Goal: Information Seeking & Learning: Learn about a topic

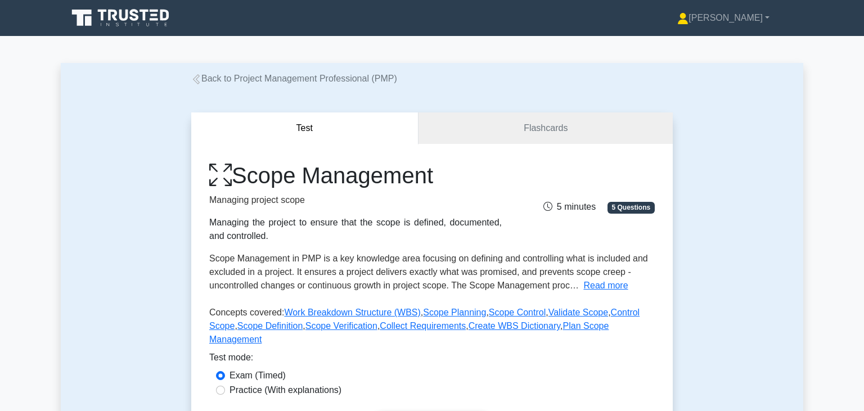
scroll to position [107, 0]
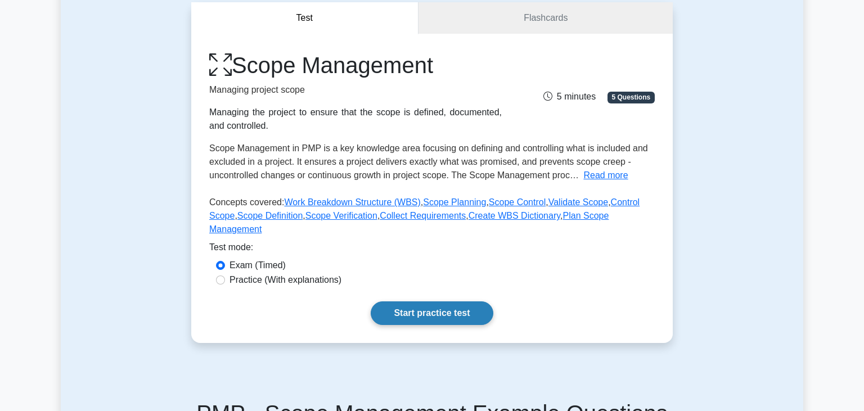
click at [427, 302] on link "Start practice test" at bounding box center [432, 314] width 122 height 24
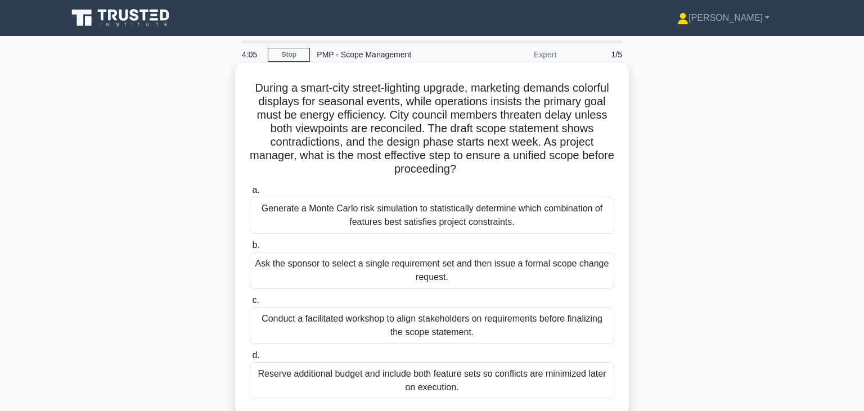
click at [436, 330] on div "Conduct a facilitated workshop to align stakeholders on requirements before fin…" at bounding box center [432, 325] width 365 height 37
click at [250, 304] on input "c. Conduct a facilitated workshop to align stakeholders on requirements before …" at bounding box center [250, 300] width 0 height 7
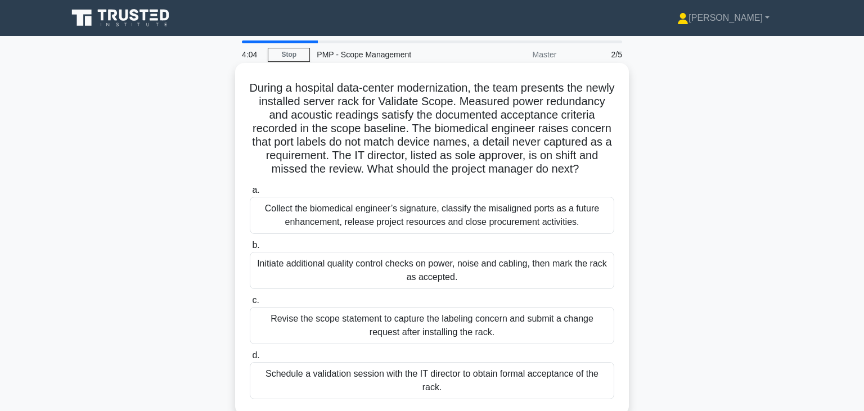
scroll to position [3, 0]
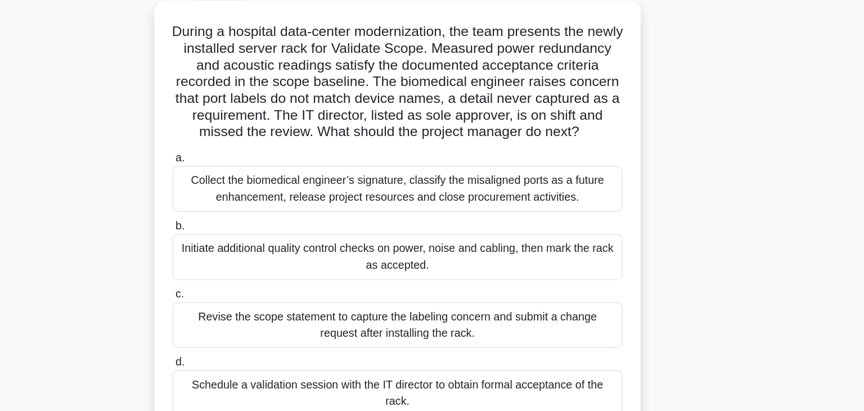
click at [506, 375] on div "Schedule a validation session with the IT director to obtain formal acceptance …" at bounding box center [432, 377] width 365 height 37
click at [250, 356] on input "d. Schedule a validation session with the IT director to obtain formal acceptan…" at bounding box center [250, 352] width 0 height 7
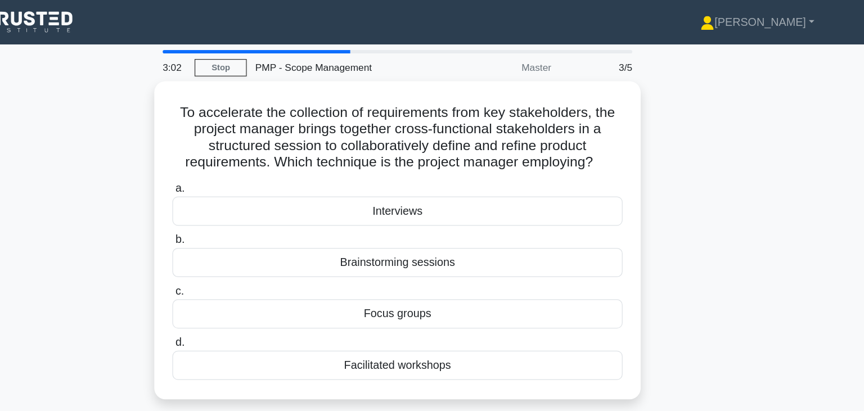
scroll to position [0, 0]
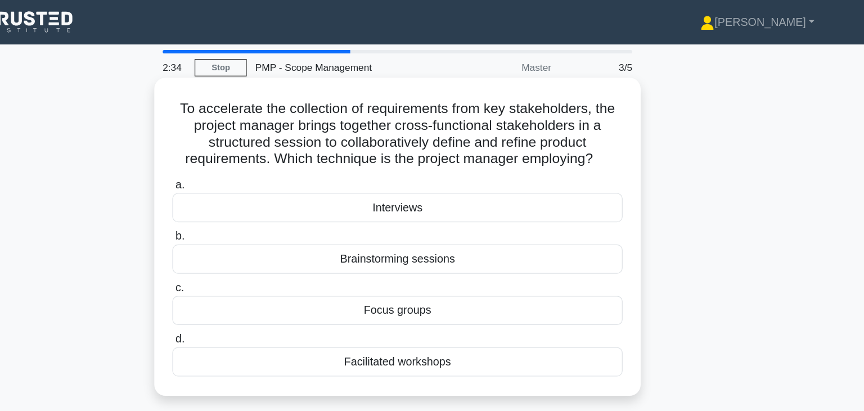
click at [468, 293] on div "Facilitated workshops" at bounding box center [432, 293] width 365 height 24
click at [250, 279] on input "d. Facilitated workshops" at bounding box center [250, 274] width 0 height 7
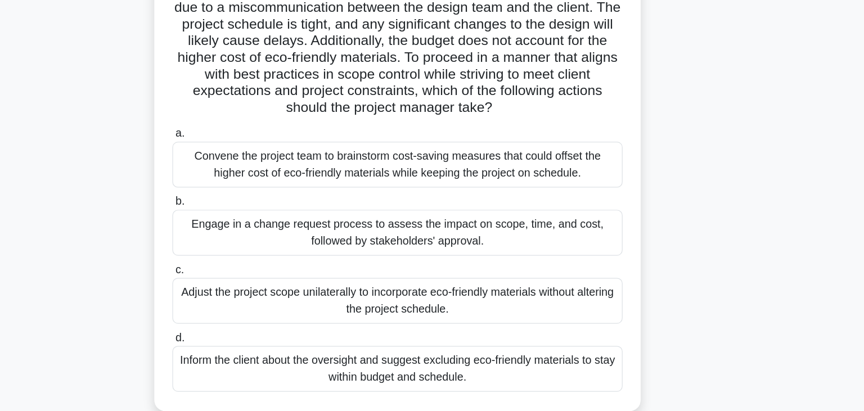
scroll to position [61, 0]
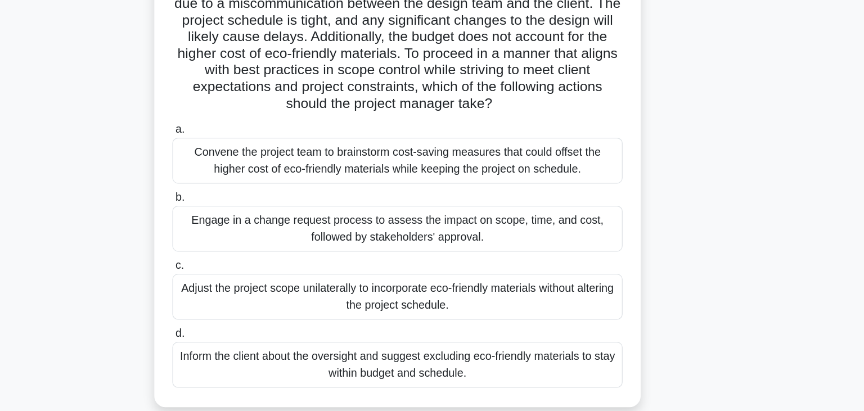
click at [464, 205] on div "Convene the project team to brainstorm cost-saving measures that could offset t…" at bounding box center [432, 208] width 365 height 37
click at [250, 187] on input "a. Convene the project team to brainstorm cost-saving measures that could offse…" at bounding box center [250, 183] width 0 height 7
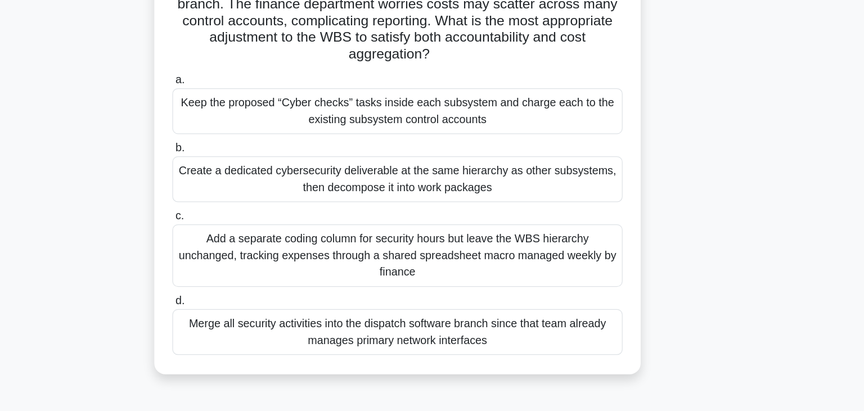
click at [389, 234] on div "Create a dedicated cybersecurity deliverable at the same hierarchy as other sub…" at bounding box center [432, 223] width 365 height 37
click at [250, 202] on input "b. Create a dedicated cybersecurity deliverable at the same hierarchy as other …" at bounding box center [250, 198] width 0 height 7
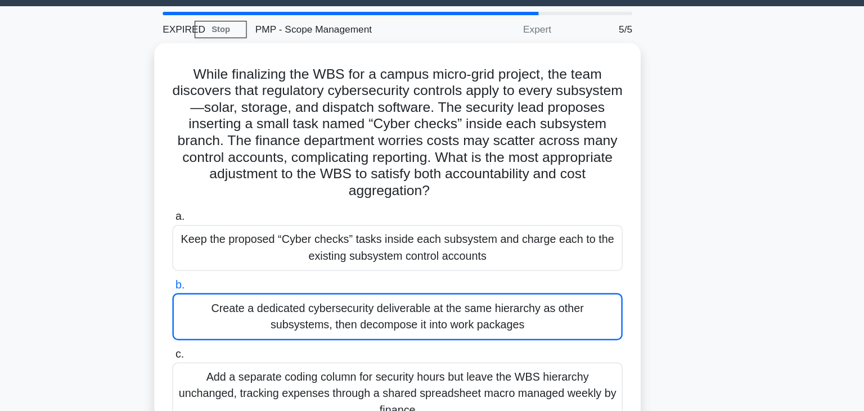
scroll to position [14, 0]
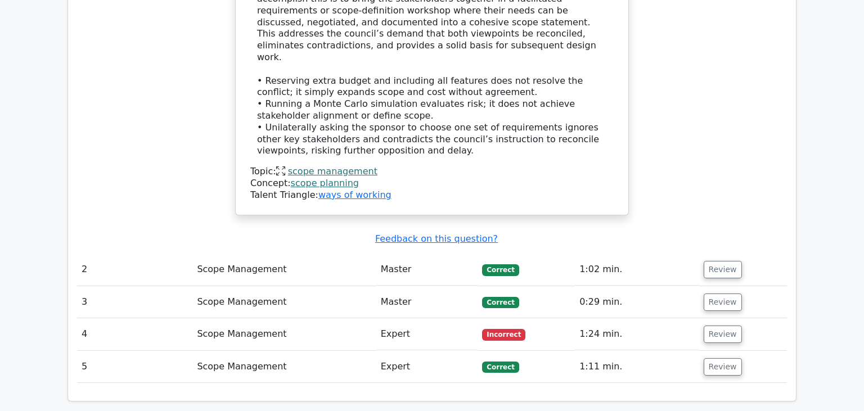
scroll to position [1042, 0]
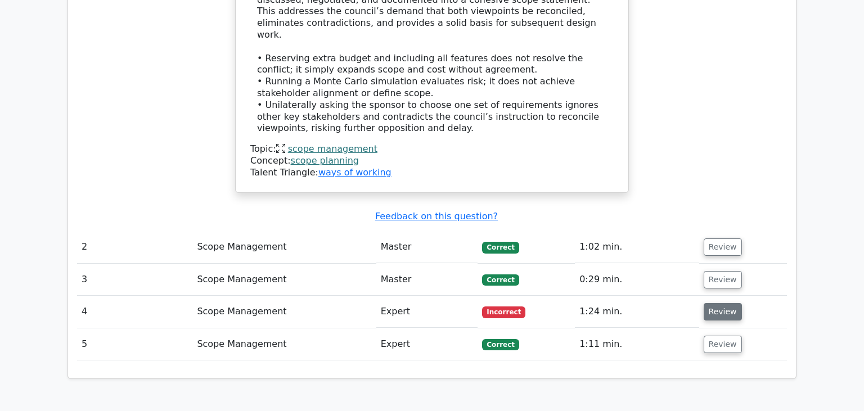
click at [710, 303] on button "Review" at bounding box center [723, 311] width 38 height 17
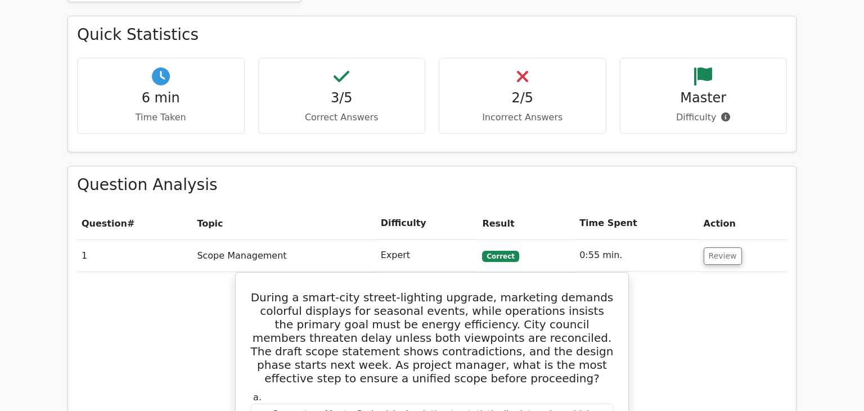
scroll to position [335, 0]
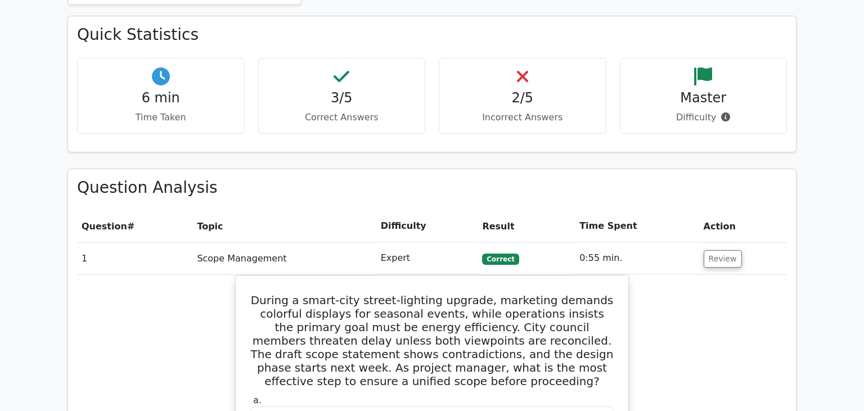
click at [508, 116] on p "Incorrect Answers" at bounding box center [523, 118] width 149 height 14
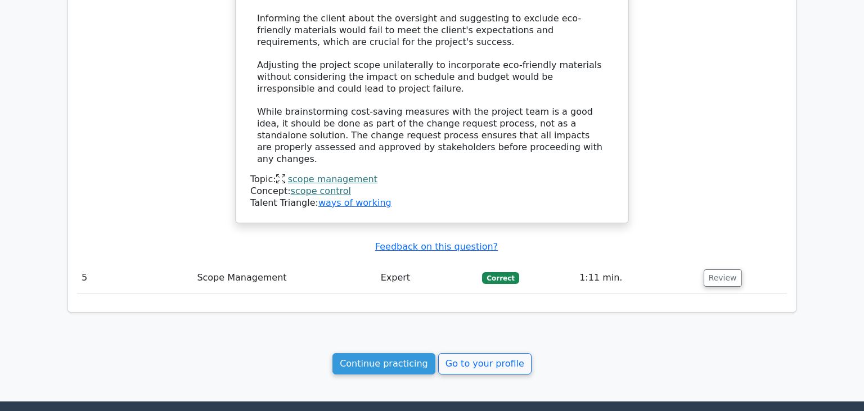
scroll to position [1863, 0]
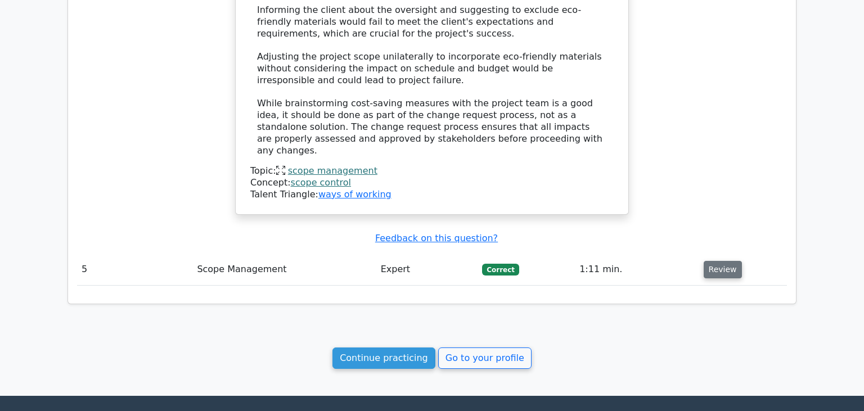
click at [714, 261] on button "Review" at bounding box center [723, 269] width 38 height 17
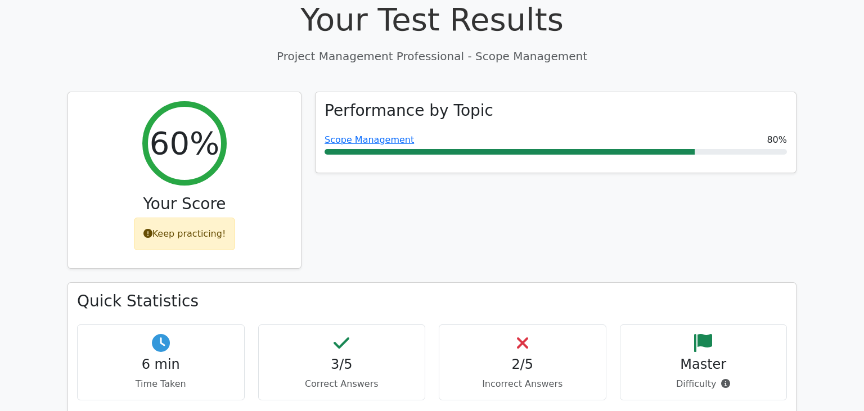
scroll to position [97, 0]
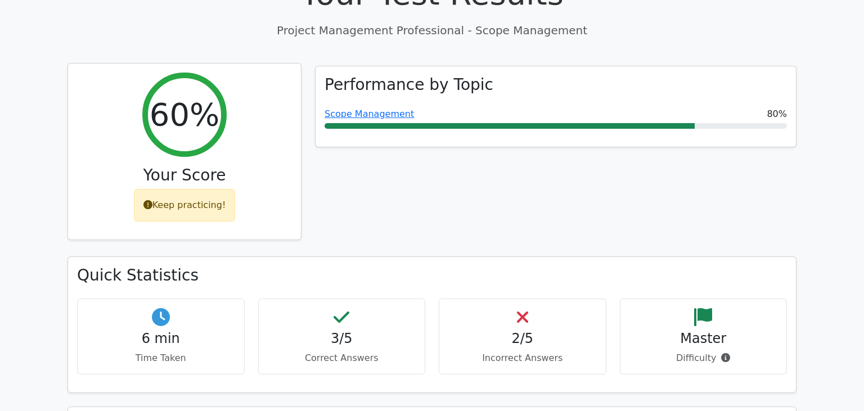
click at [186, 208] on div "Keep practicing!" at bounding box center [185, 205] width 102 height 33
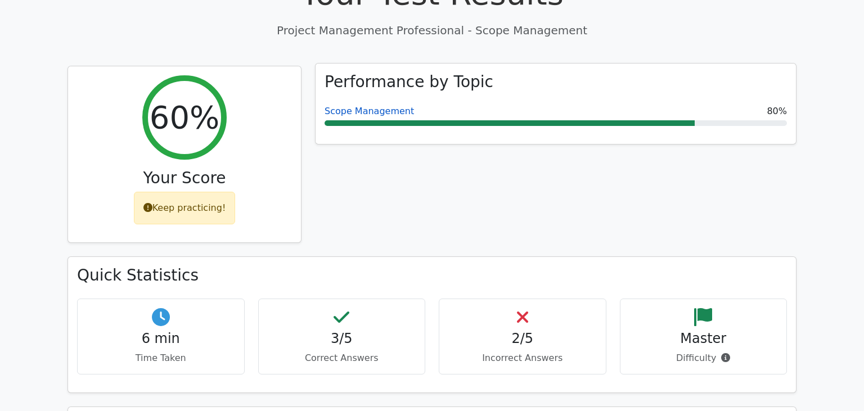
click at [367, 108] on link "Scope Management" at bounding box center [369, 111] width 89 height 11
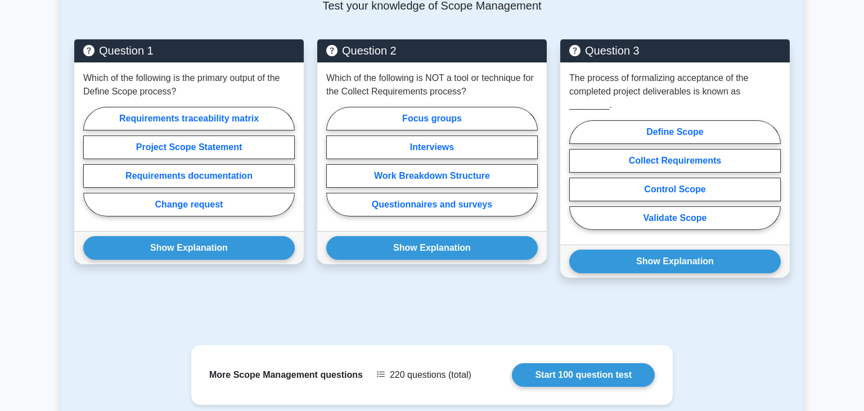
scroll to position [558, 0]
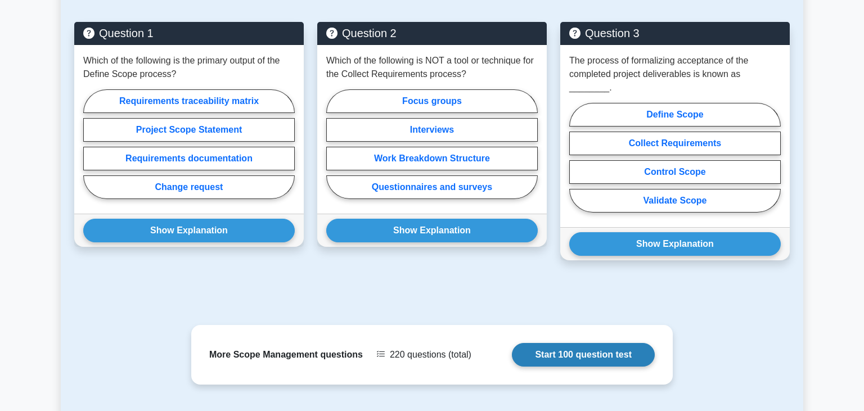
click at [563, 343] on link "Start 100 question test" at bounding box center [583, 355] width 143 height 24
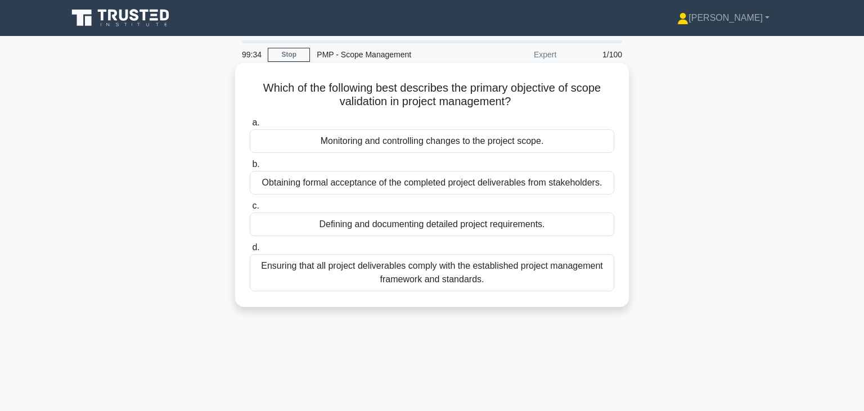
click at [521, 228] on div "Defining and documenting detailed project requirements." at bounding box center [432, 225] width 365 height 24
click at [250, 210] on input "c. Defining and documenting detailed project requirements." at bounding box center [250, 206] width 0 height 7
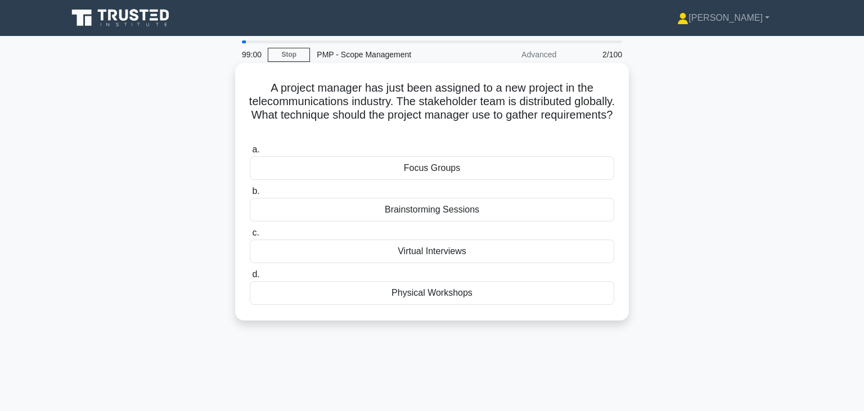
click at [450, 255] on div "Virtual Interviews" at bounding box center [432, 252] width 365 height 24
click at [250, 237] on input "c. Virtual Interviews" at bounding box center [250, 233] width 0 height 7
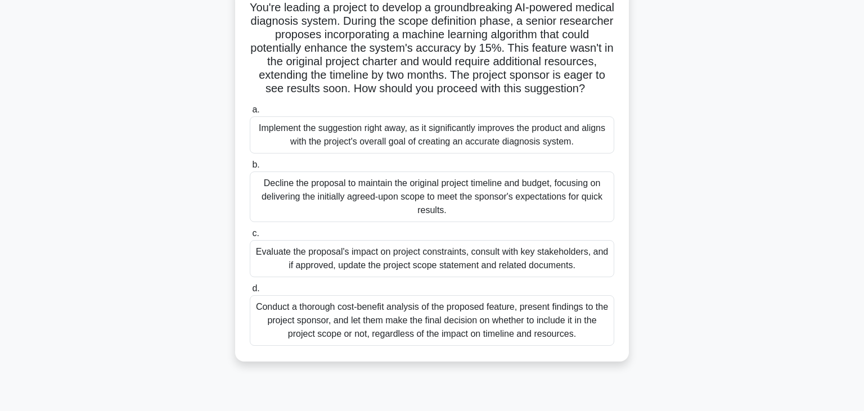
scroll to position [94, 0]
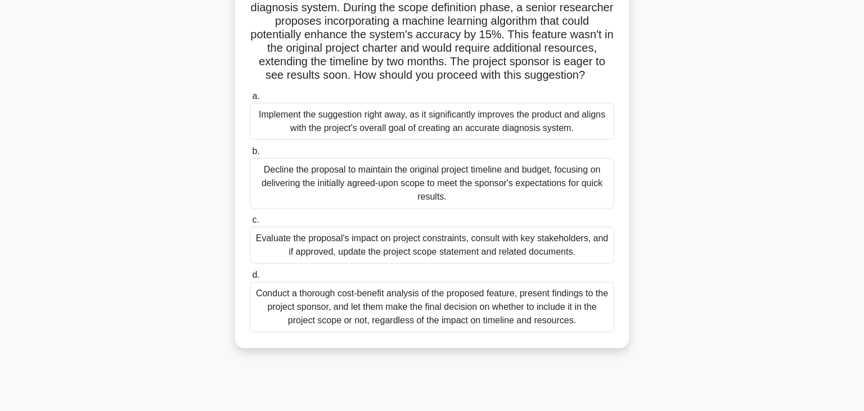
click at [553, 258] on div "Evaluate the proposal's impact on project constraints, consult with key stakeho…" at bounding box center [432, 245] width 365 height 37
click at [250, 224] on input "c. Evaluate the proposal's impact on project constraints, consult with key stak…" at bounding box center [250, 220] width 0 height 7
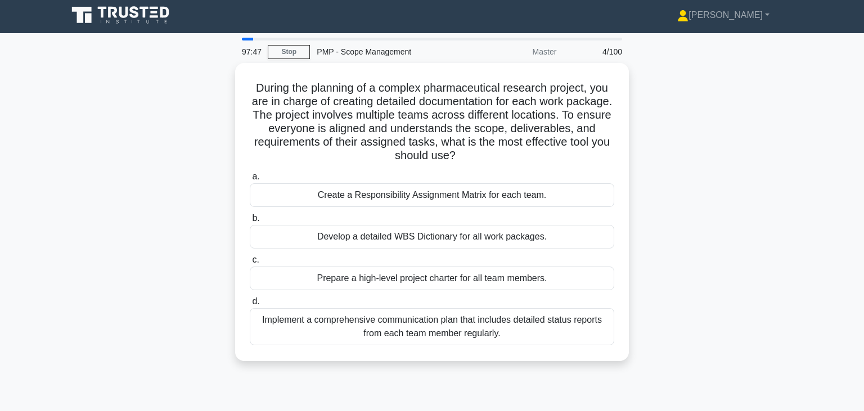
scroll to position [0, 0]
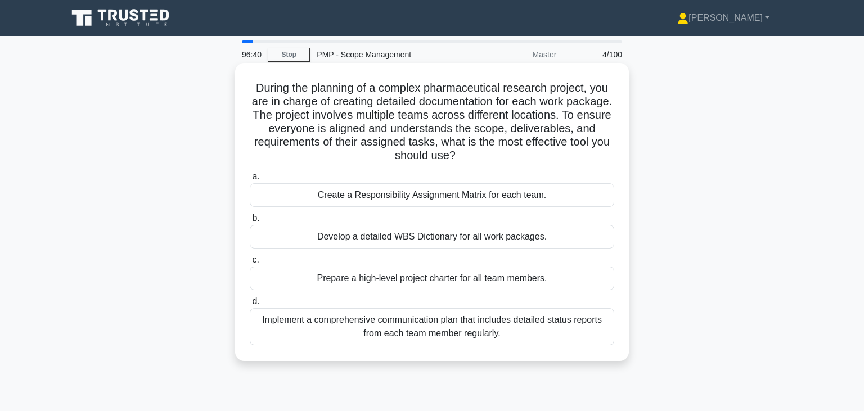
click at [514, 197] on div "Create a Responsibility Assignment Matrix for each team." at bounding box center [432, 195] width 365 height 24
click at [250, 181] on input "a. Create a Responsibility Assignment Matrix for each team." at bounding box center [250, 176] width 0 height 7
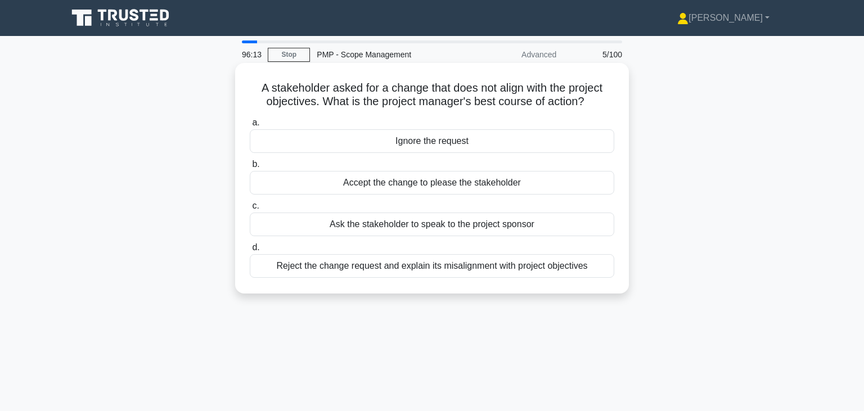
click at [514, 264] on div "Reject the change request and explain its misalignment with project objectives" at bounding box center [432, 266] width 365 height 24
click at [250, 252] on input "d. Reject the change request and explain its misalignment with project objectiv…" at bounding box center [250, 247] width 0 height 7
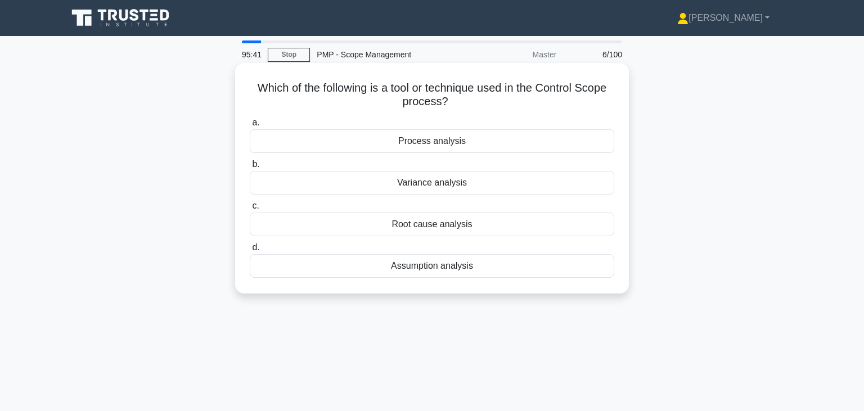
click at [442, 187] on div "Variance analysis" at bounding box center [432, 183] width 365 height 24
click at [250, 168] on input "b. Variance analysis" at bounding box center [250, 164] width 0 height 7
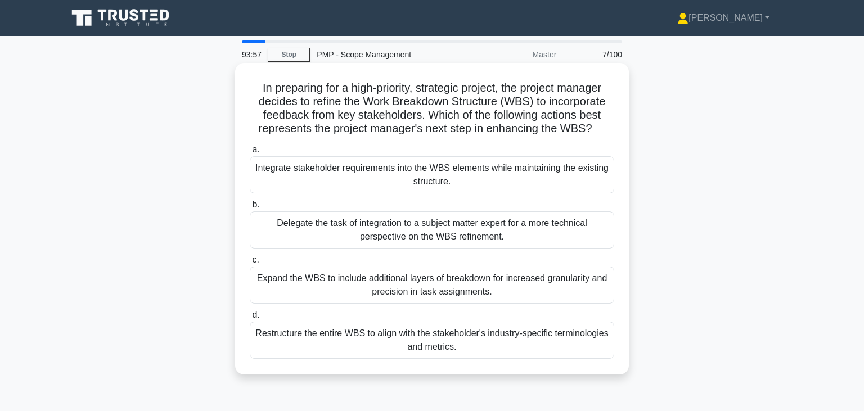
click at [553, 168] on div "Integrate stakeholder requirements into the WBS elements while maintaining the …" at bounding box center [432, 174] width 365 height 37
click at [250, 154] on input "a. Integrate stakeholder requirements into the WBS elements while maintaining t…" at bounding box center [250, 149] width 0 height 7
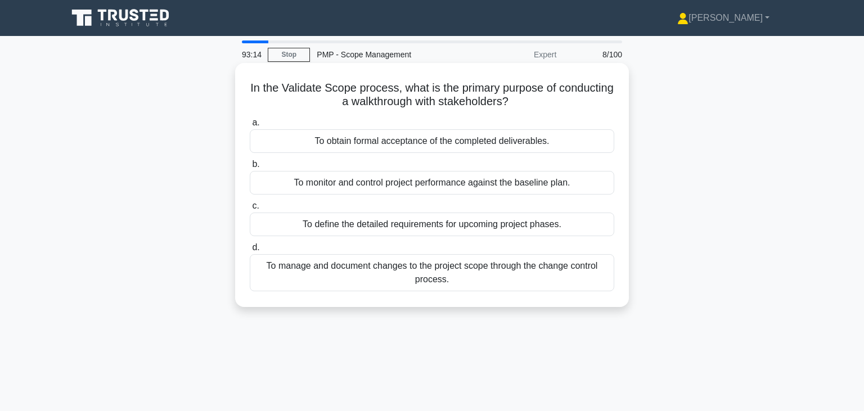
click at [420, 188] on div "To monitor and control project performance against the baseline plan." at bounding box center [432, 183] width 365 height 24
click at [250, 168] on input "b. To monitor and control project performance against the baseline plan." at bounding box center [250, 164] width 0 height 7
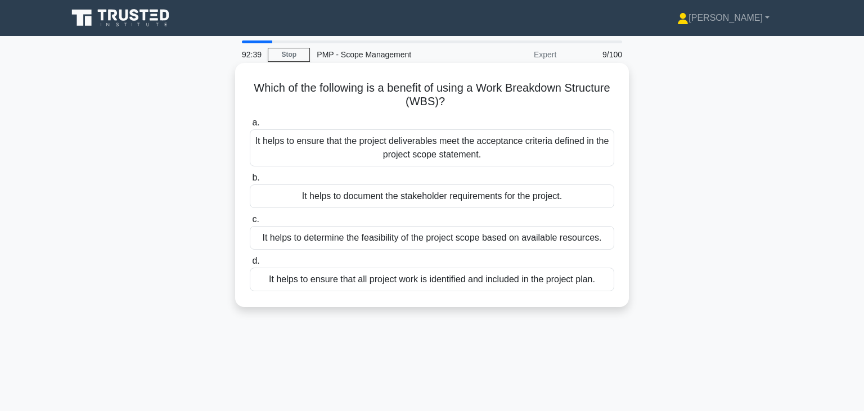
click at [534, 282] on div "It helps to ensure that all project work is identified and included in the proj…" at bounding box center [432, 280] width 365 height 24
click at [250, 265] on input "d. It helps to ensure that all project work is identified and included in the p…" at bounding box center [250, 261] width 0 height 7
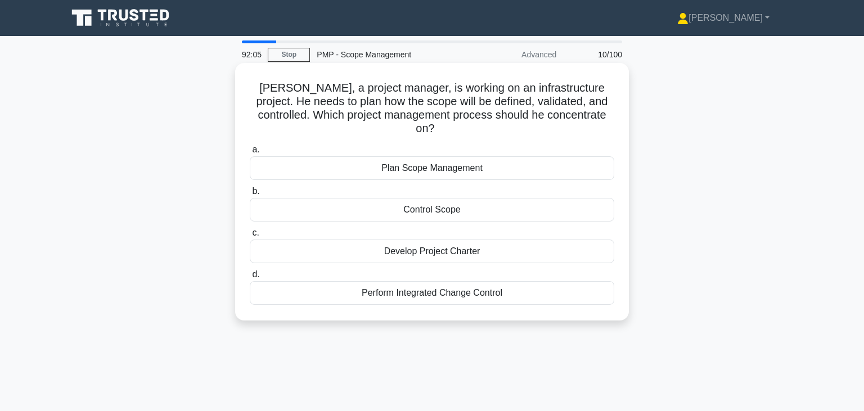
click at [468, 241] on div "Develop Project Charter" at bounding box center [432, 252] width 365 height 24
click at [250, 237] on input "c. Develop Project Charter" at bounding box center [250, 233] width 0 height 7
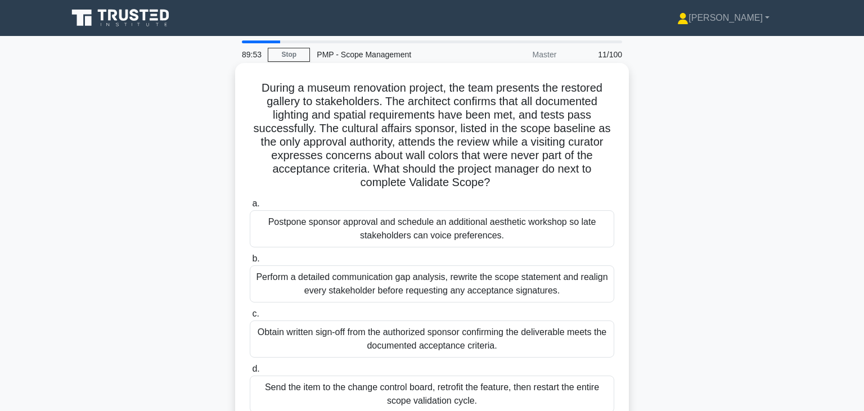
click at [449, 284] on div "Perform a detailed communication gap analysis, rewrite the scope statement and …" at bounding box center [432, 284] width 365 height 37
click at [250, 263] on input "b. Perform a detailed communication gap analysis, rewrite the scope statement a…" at bounding box center [250, 258] width 0 height 7
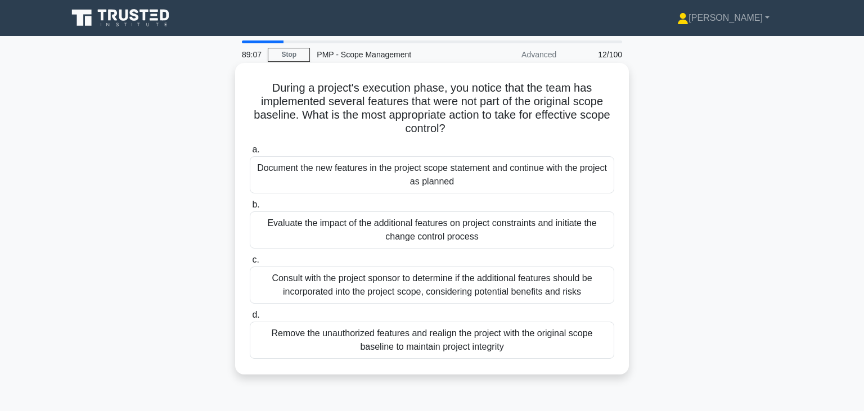
click at [473, 227] on div "Evaluate the impact of the additional features on project constraints and initi…" at bounding box center [432, 230] width 365 height 37
click at [250, 209] on input "b. Evaluate the impact of the additional features on project constraints and in…" at bounding box center [250, 204] width 0 height 7
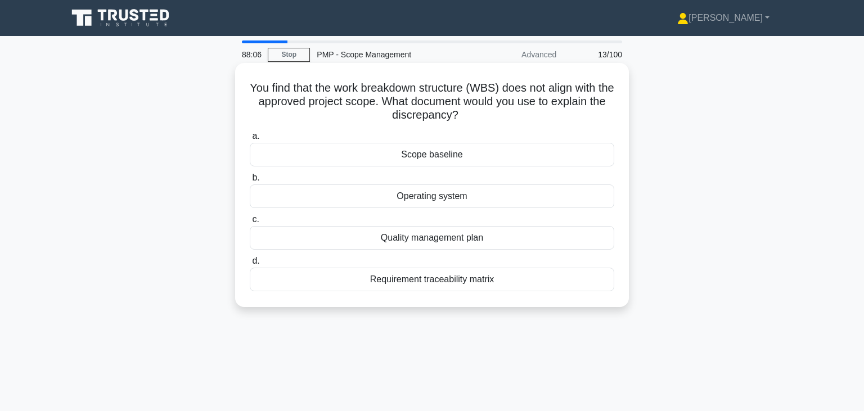
click at [458, 282] on div "Requirement traceability matrix" at bounding box center [432, 280] width 365 height 24
click at [250, 265] on input "d. Requirement traceability matrix" at bounding box center [250, 261] width 0 height 7
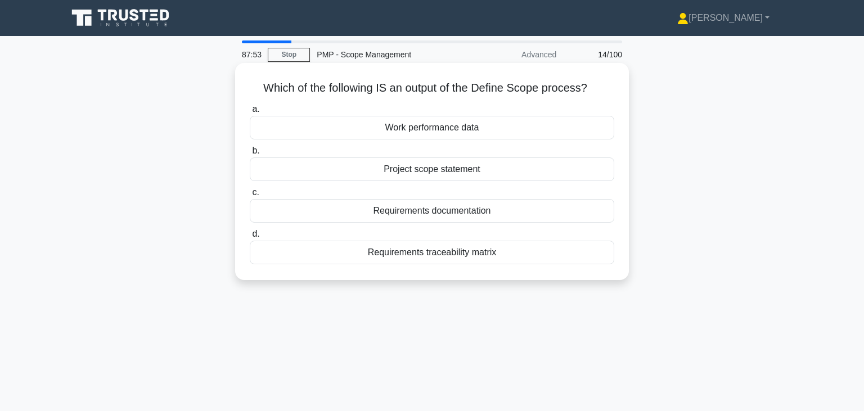
click at [446, 174] on div "Project scope statement" at bounding box center [432, 170] width 365 height 24
click at [250, 155] on input "b. Project scope statement" at bounding box center [250, 150] width 0 height 7
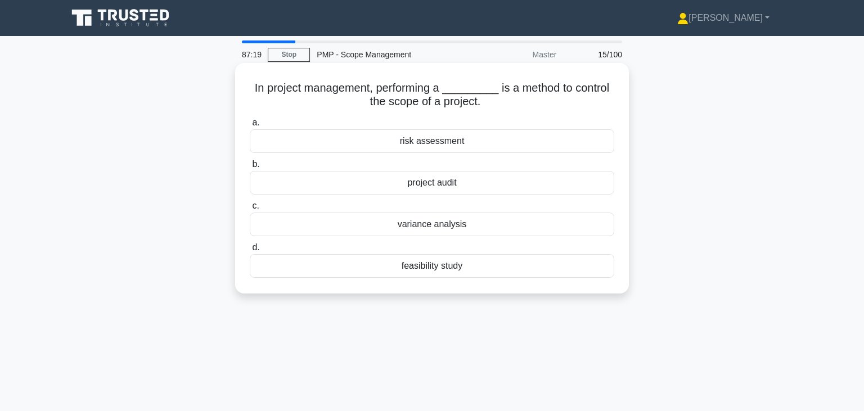
click at [440, 225] on div "variance analysis" at bounding box center [432, 225] width 365 height 24
click at [250, 210] on input "c. variance analysis" at bounding box center [250, 206] width 0 height 7
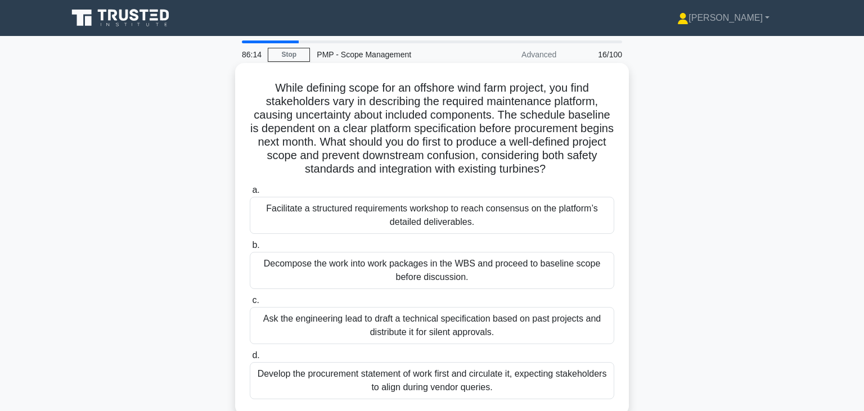
click at [425, 220] on div "Facilitate a structured requirements workshop to reach consensus on the platfor…" at bounding box center [432, 215] width 365 height 37
click at [250, 194] on input "a. Facilitate a structured requirements workshop to reach consensus on the plat…" at bounding box center [250, 190] width 0 height 7
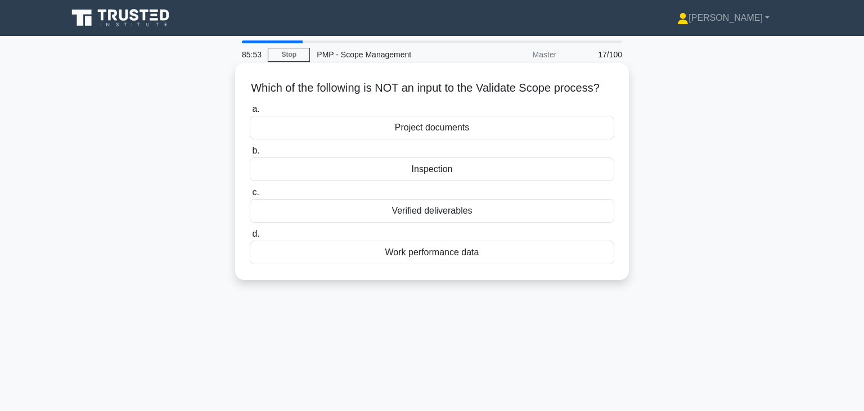
click at [438, 129] on div "Project documents" at bounding box center [432, 128] width 365 height 24
click at [250, 113] on input "a. Project documents" at bounding box center [250, 109] width 0 height 7
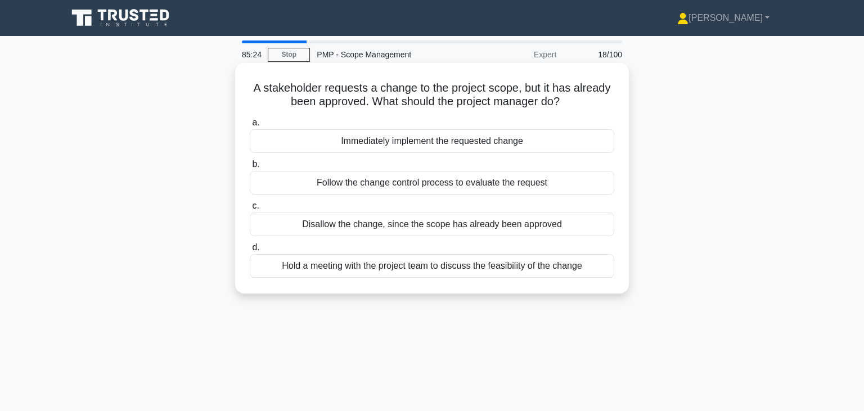
click at [551, 264] on div "Hold a meeting with the project team to discuss the feasibility of the change" at bounding box center [432, 266] width 365 height 24
click at [250, 252] on input "d. Hold a meeting with the project team to discuss the feasibility of the change" at bounding box center [250, 247] width 0 height 7
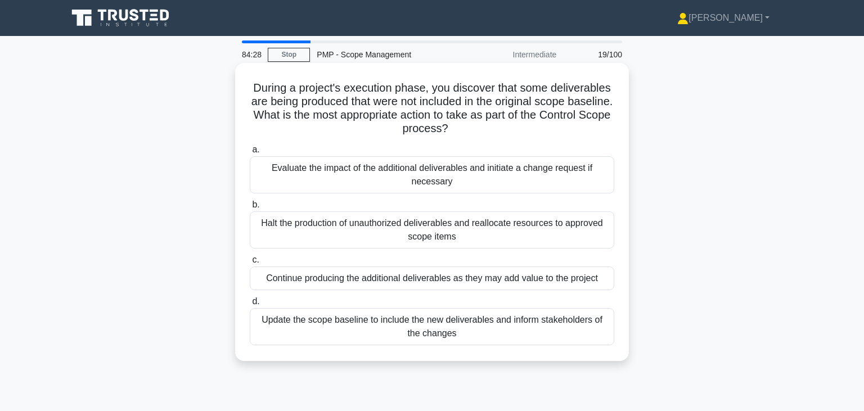
click at [470, 177] on div "Evaluate the impact of the additional deliverables and initiate a change reques…" at bounding box center [432, 174] width 365 height 37
click at [250, 154] on input "a. Evaluate the impact of the additional deliverables and initiate a change req…" at bounding box center [250, 149] width 0 height 7
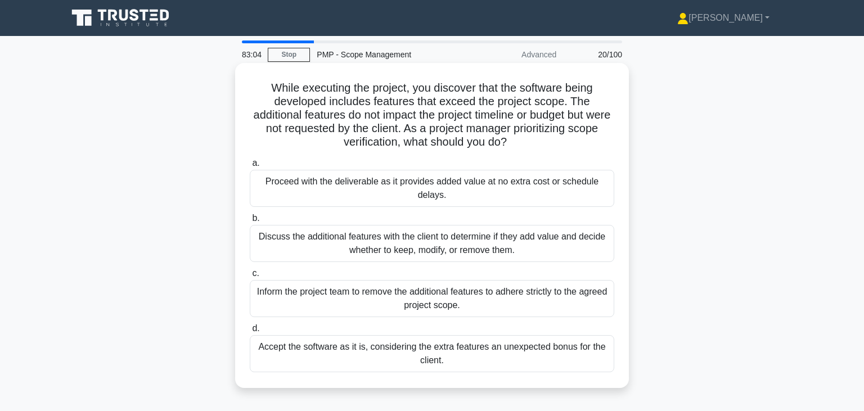
click at [423, 243] on div "Discuss the additional features with the client to determine if they add value …" at bounding box center [432, 243] width 365 height 37
click at [250, 222] on input "b. Discuss the additional features with the client to determine if they add val…" at bounding box center [250, 218] width 0 height 7
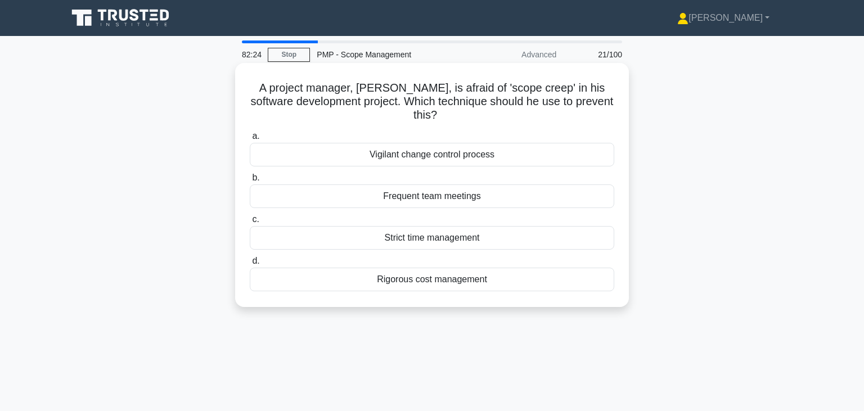
click at [478, 185] on div "Frequent team meetings" at bounding box center [432, 197] width 365 height 24
click at [250, 182] on input "b. Frequent team meetings" at bounding box center [250, 177] width 0 height 7
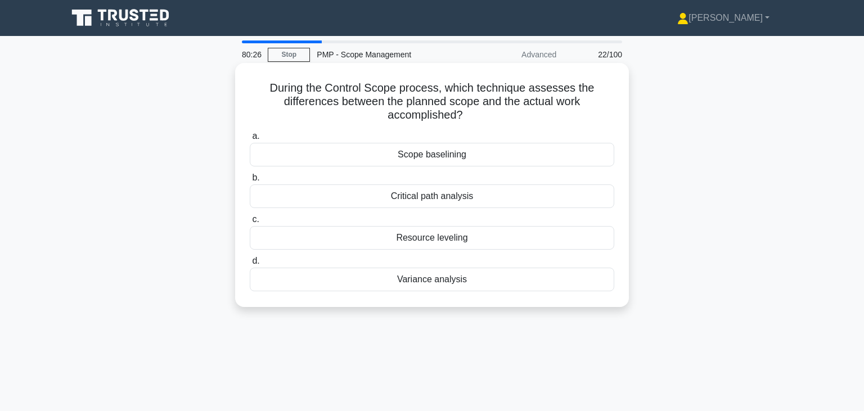
click at [423, 279] on div "Variance analysis" at bounding box center [432, 280] width 365 height 24
click at [250, 265] on input "d. Variance analysis" at bounding box center [250, 261] width 0 height 7
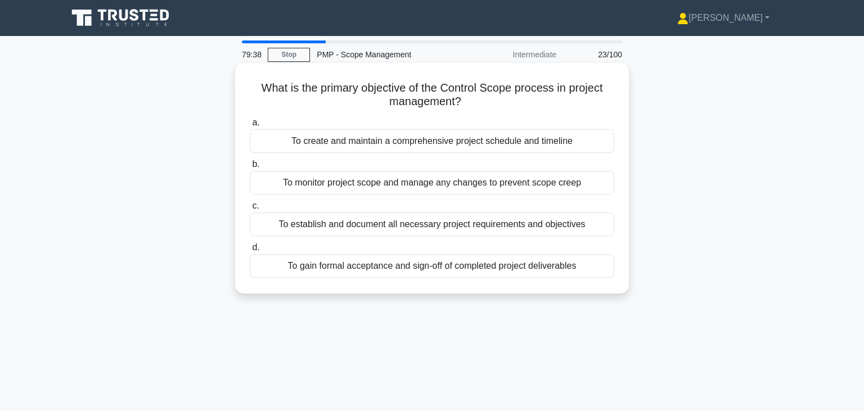
click at [402, 185] on div "To monitor project scope and manage any changes to prevent scope creep" at bounding box center [432, 183] width 365 height 24
click at [250, 168] on input "b. To monitor project scope and manage any changes to prevent scope creep" at bounding box center [250, 164] width 0 height 7
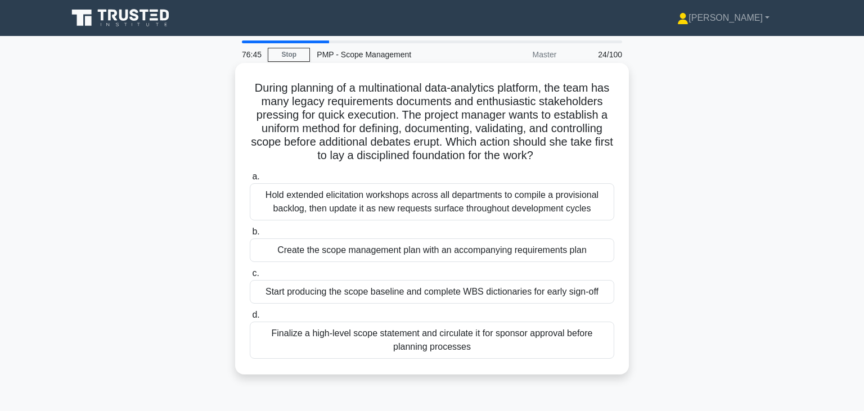
click at [483, 207] on div "Hold extended elicitation workshops across all departments to compile a provisi…" at bounding box center [432, 201] width 365 height 37
click at [250, 181] on input "a. Hold extended elicitation workshops across all departments to compile a prov…" at bounding box center [250, 176] width 0 height 7
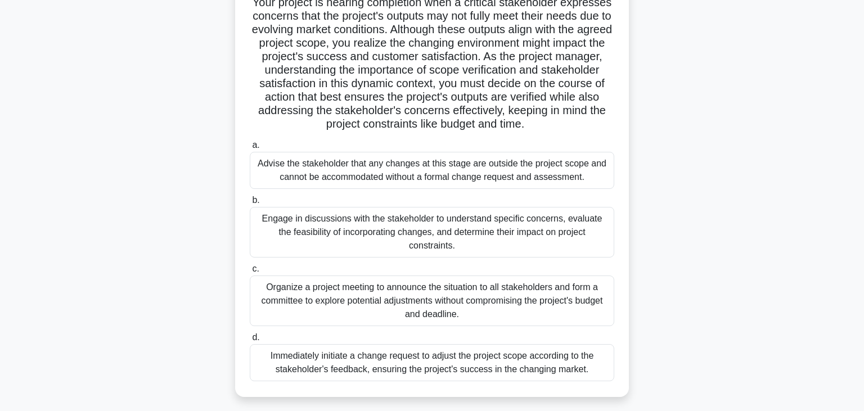
scroll to position [90, 0]
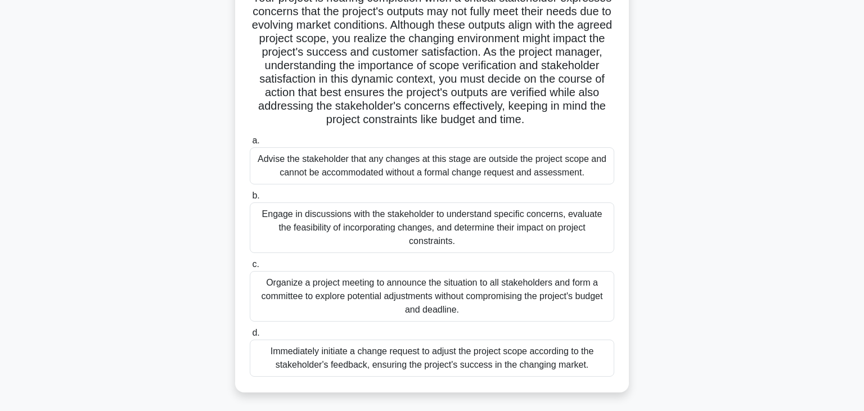
click at [445, 220] on div "Engage in discussions with the stakeholder to understand specific concerns, eva…" at bounding box center [432, 228] width 365 height 51
click at [250, 200] on input "b. Engage in discussions with the stakeholder to understand specific concerns, …" at bounding box center [250, 195] width 0 height 7
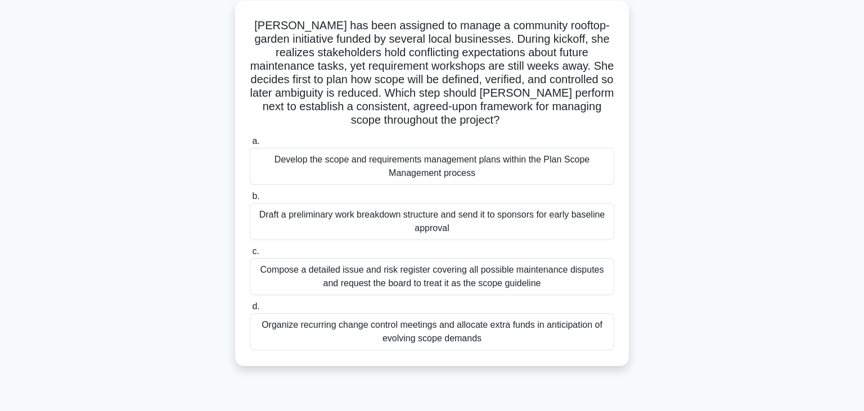
scroll to position [64, 0]
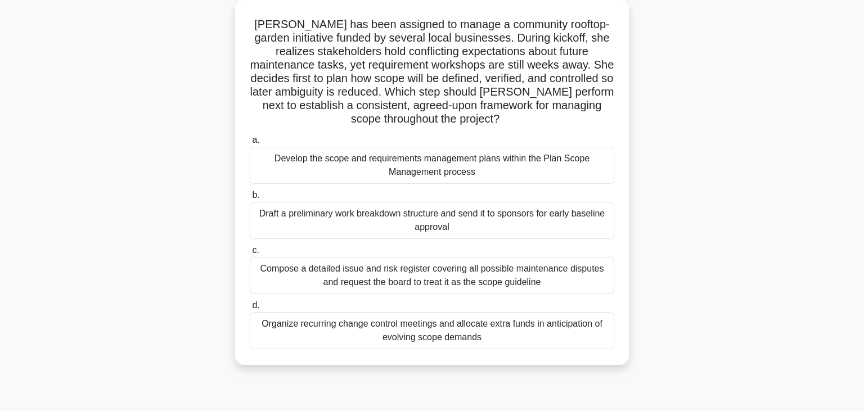
click at [464, 165] on div "Develop the scope and requirements management plans within the Plan Scope Manag…" at bounding box center [432, 165] width 365 height 37
click at [250, 144] on input "a. Develop the scope and requirements management plans within the Plan Scope Ma…" at bounding box center [250, 140] width 0 height 7
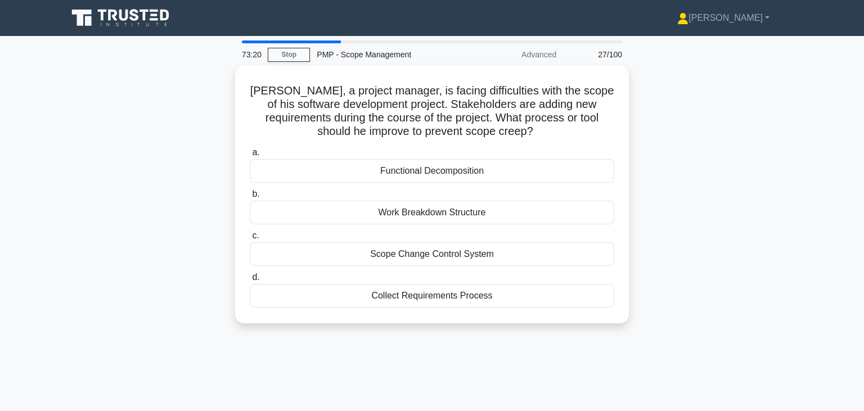
scroll to position [0, 0]
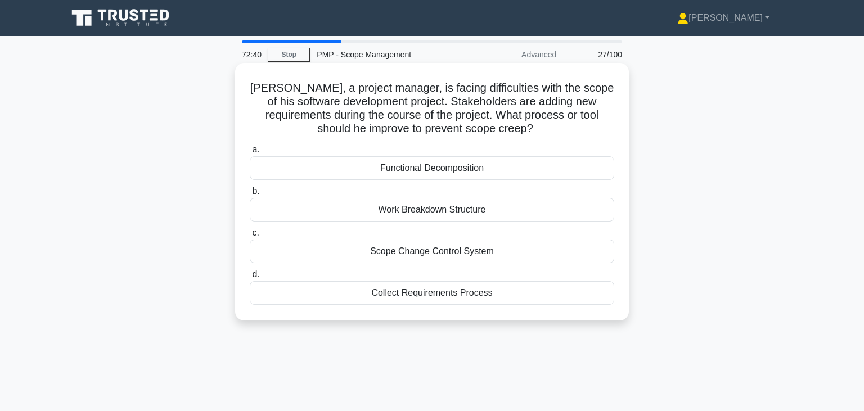
click at [426, 252] on div "Scope Change Control System" at bounding box center [432, 252] width 365 height 24
click at [250, 237] on input "c. Scope Change Control System" at bounding box center [250, 233] width 0 height 7
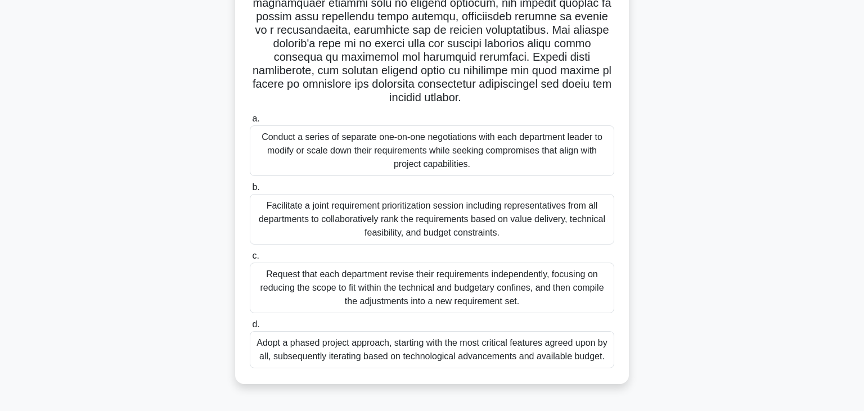
scroll to position [196, 0]
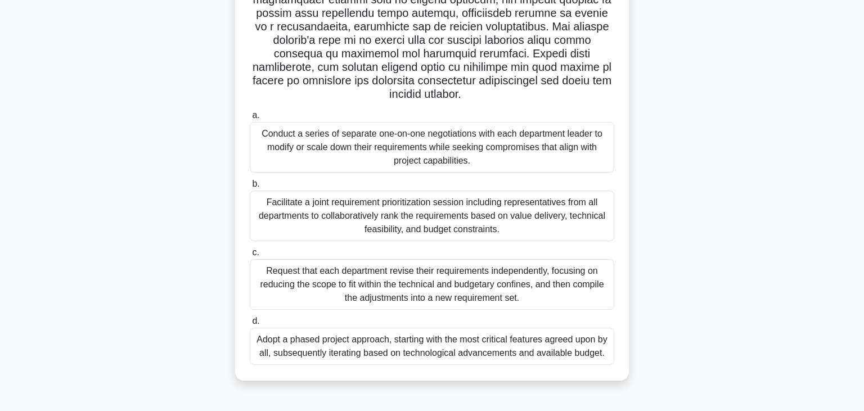
click at [399, 196] on div "Facilitate a joint requirement prioritization session including representatives…" at bounding box center [432, 216] width 365 height 51
click at [250, 188] on input "b. Facilitate a joint requirement prioritization session including representati…" at bounding box center [250, 184] width 0 height 7
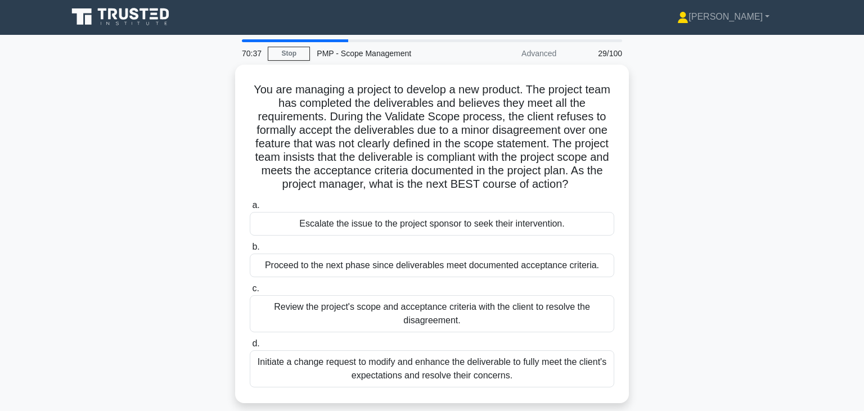
scroll to position [0, 0]
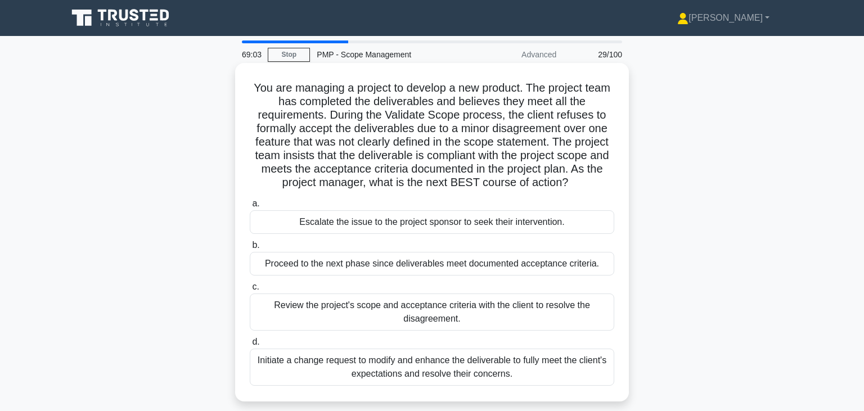
click at [453, 309] on div "Review the project's scope and acceptance criteria with the client to resolve t…" at bounding box center [432, 312] width 365 height 37
click at [250, 291] on input "c. Review the project's scope and acceptance criteria with the client to resolv…" at bounding box center [250, 287] width 0 height 7
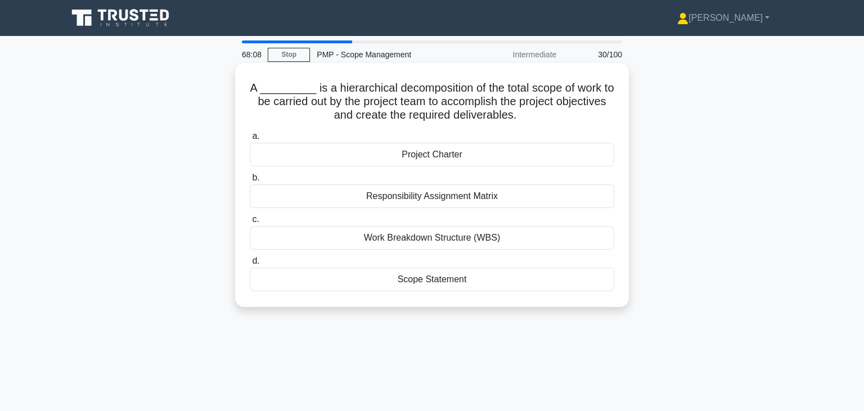
click at [462, 238] on div "Work Breakdown Structure (WBS)" at bounding box center [432, 238] width 365 height 24
click at [250, 223] on input "c. Work Breakdown Structure (WBS)" at bounding box center [250, 219] width 0 height 7
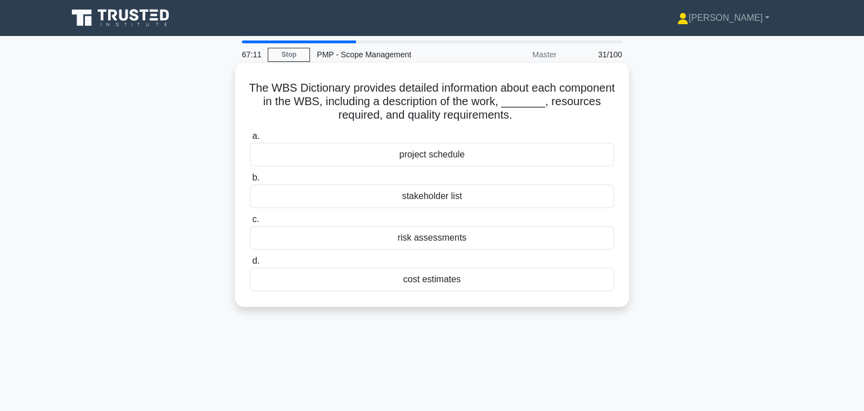
click at [448, 198] on div "stakeholder list" at bounding box center [432, 197] width 365 height 24
click at [250, 182] on input "b. stakeholder list" at bounding box center [250, 177] width 0 height 7
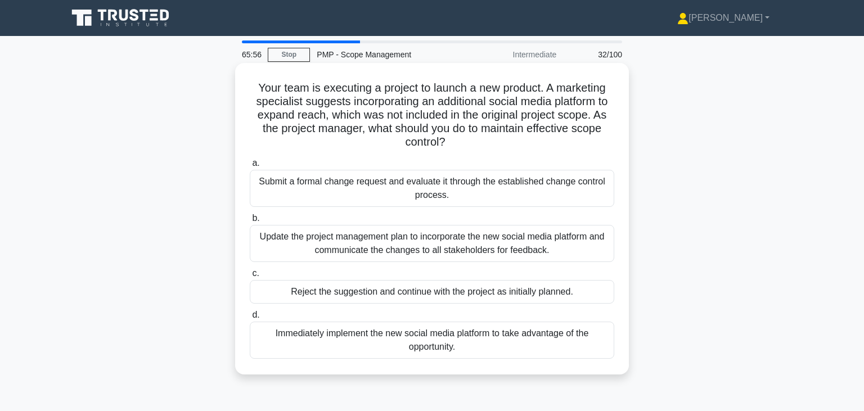
click at [455, 184] on div "Submit a formal change request and evaluate it through the established change c…" at bounding box center [432, 188] width 365 height 37
click at [250, 167] on input "a. Submit a formal change request and evaluate it through the established chang…" at bounding box center [250, 163] width 0 height 7
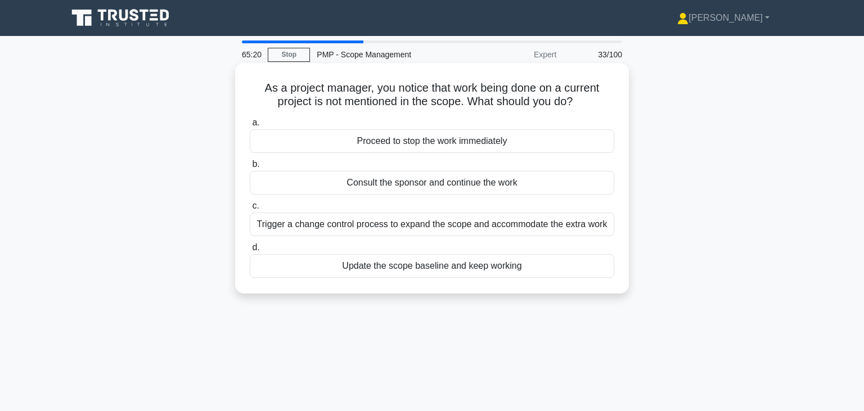
click at [522, 230] on div "Trigger a change control process to expand the scope and accommodate the extra …" at bounding box center [432, 225] width 365 height 24
click at [250, 210] on input "c. Trigger a change control process to expand the scope and accommodate the ext…" at bounding box center [250, 206] width 0 height 7
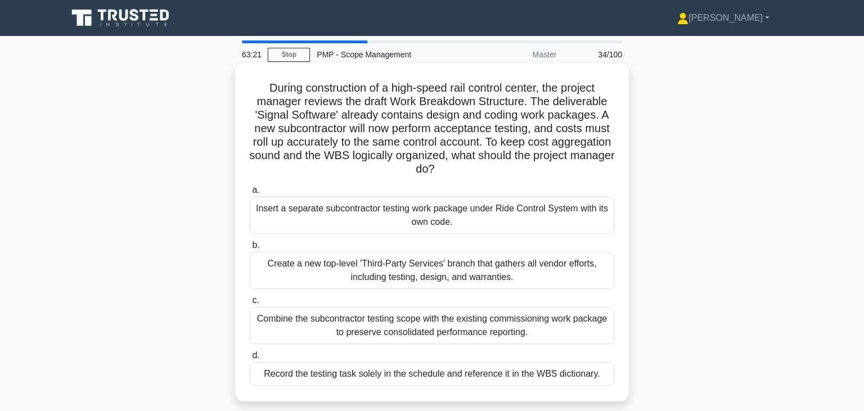
click at [508, 321] on div "Combine the subcontractor testing scope with the existing commissioning work pa…" at bounding box center [432, 325] width 365 height 37
click at [250, 304] on input "c. Combine the subcontractor testing scope with the existing commissioning work…" at bounding box center [250, 300] width 0 height 7
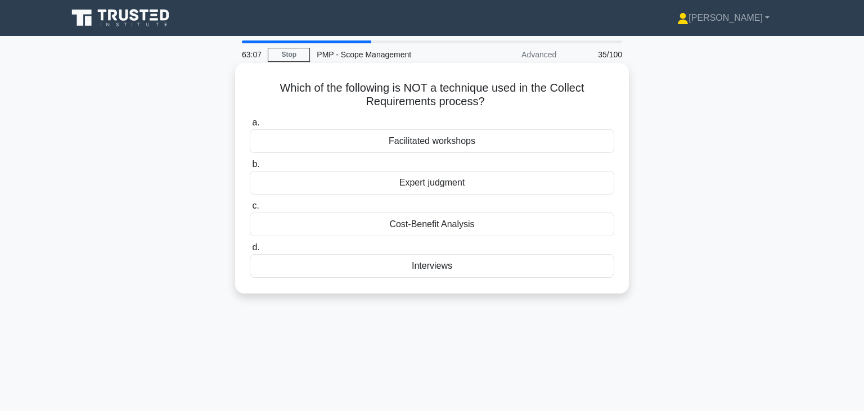
click at [435, 185] on div "Expert judgment" at bounding box center [432, 183] width 365 height 24
click at [250, 168] on input "b. Expert judgment" at bounding box center [250, 164] width 0 height 7
click at [454, 227] on div "Alternatives generation" at bounding box center [432, 225] width 365 height 24
click at [250, 210] on input "c. Alternatives generation" at bounding box center [250, 206] width 0 height 7
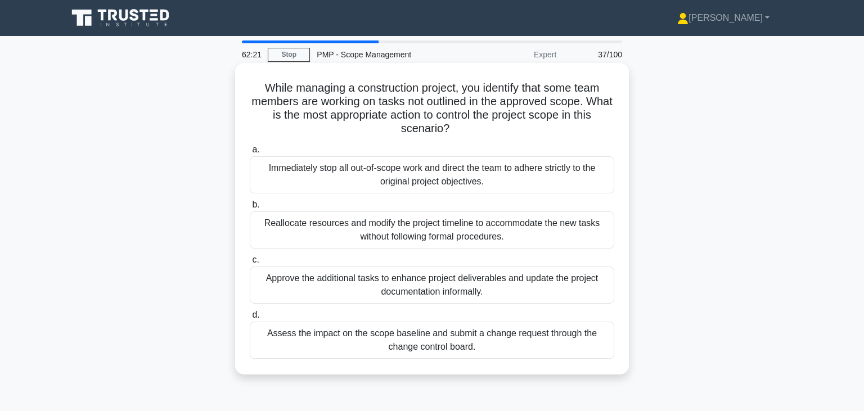
click at [482, 343] on div "Assess the impact on the scope baseline and submit a change request through the…" at bounding box center [432, 340] width 365 height 37
click at [250, 319] on input "d. Assess the impact on the scope baseline and submit a change request through …" at bounding box center [250, 315] width 0 height 7
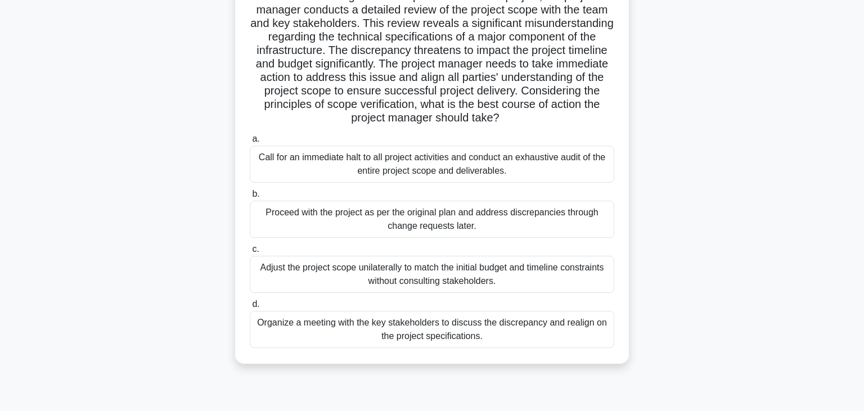
scroll to position [102, 0]
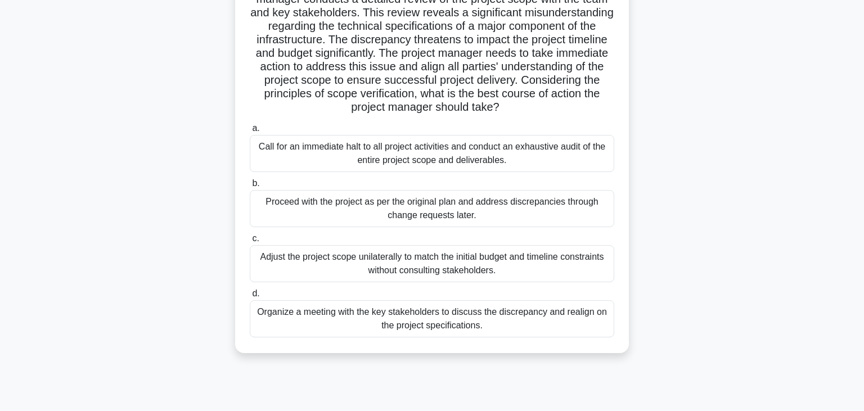
click at [463, 318] on div "Organize a meeting with the key stakeholders to discuss the discrepancy and rea…" at bounding box center [432, 319] width 365 height 37
click at [250, 298] on input "d. Organize a meeting with the key stakeholders to discuss the discrepancy and …" at bounding box center [250, 293] width 0 height 7
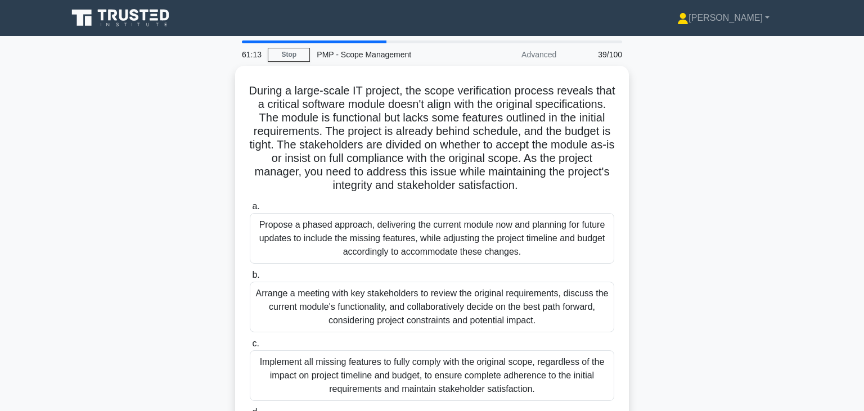
scroll to position [0, 0]
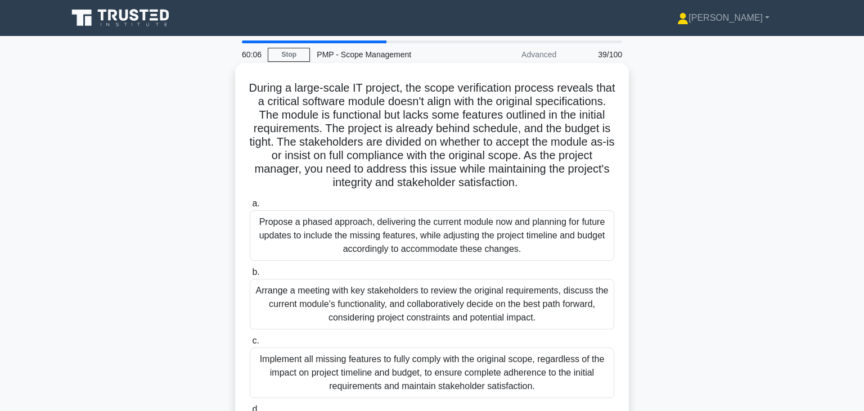
click at [449, 311] on div "Arrange a meeting with key stakeholders to review the original requirements, di…" at bounding box center [432, 304] width 365 height 51
click at [250, 276] on input "b. Arrange a meeting with key stakeholders to review the original requirements,…" at bounding box center [250, 272] width 0 height 7
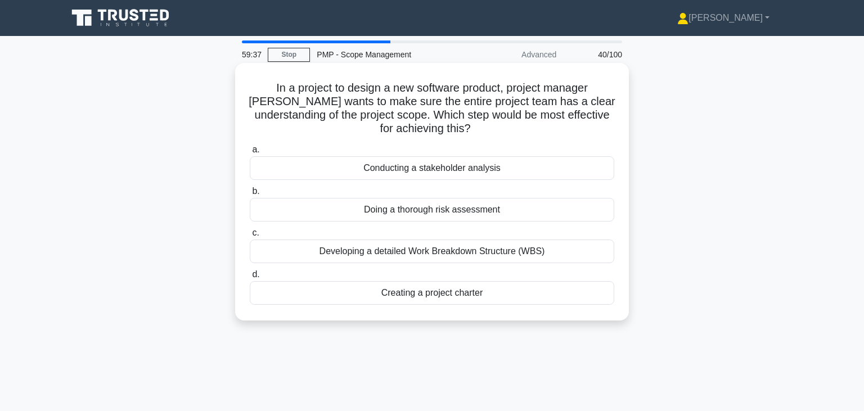
click at [421, 157] on div "Conducting a stakeholder analysis" at bounding box center [432, 168] width 365 height 24
click at [250, 154] on input "a. Conducting a stakeholder analysis" at bounding box center [250, 149] width 0 height 7
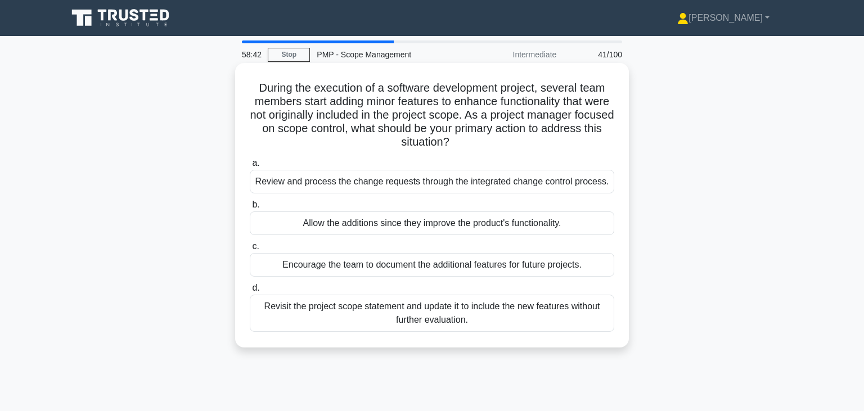
click at [456, 267] on div "Encourage the team to document the additional features for future projects." at bounding box center [432, 265] width 365 height 24
click at [250, 250] on input "c. Encourage the team to document the additional features for future projects." at bounding box center [250, 246] width 0 height 7
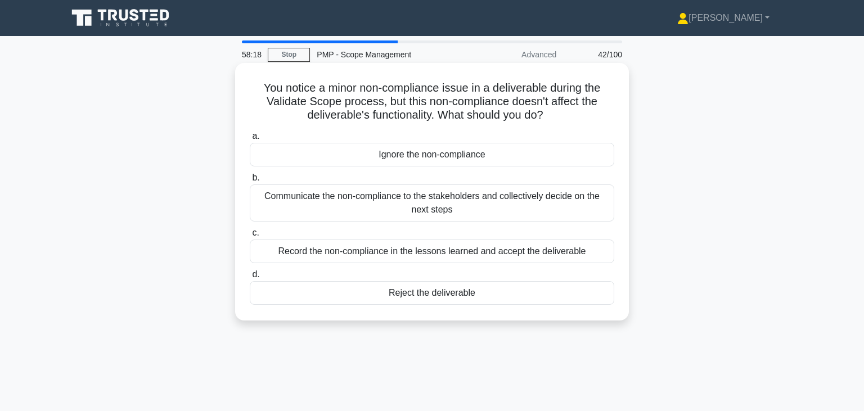
click at [433, 201] on div "Communicate the non-compliance to the stakeholders and collectively decide on t…" at bounding box center [432, 203] width 365 height 37
click at [250, 182] on input "b. Communicate the non-compliance to the stakeholders and collectively decide o…" at bounding box center [250, 177] width 0 height 7
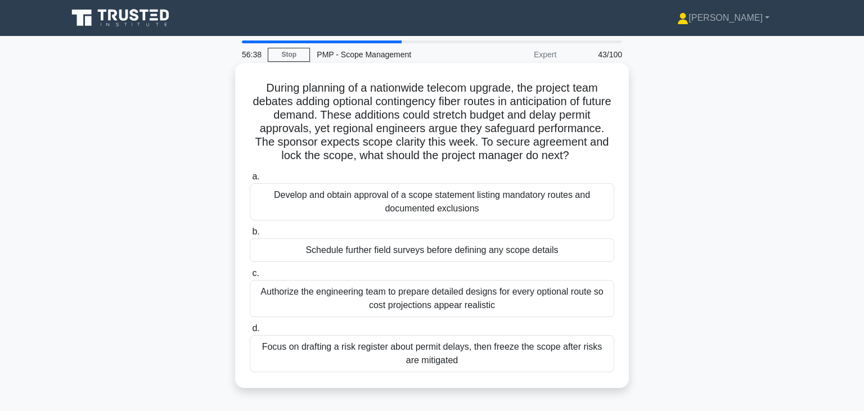
click at [316, 92] on h5 "During planning of a nationwide telecom upgrade, the project team debates addin…" at bounding box center [432, 122] width 367 height 82
click at [404, 212] on div "Develop and obtain approval of a scope statement listing mandatory routes and d…" at bounding box center [432, 201] width 365 height 37
click at [250, 181] on input "a. Develop and obtain approval of a scope statement listing mandatory routes an…" at bounding box center [250, 176] width 0 height 7
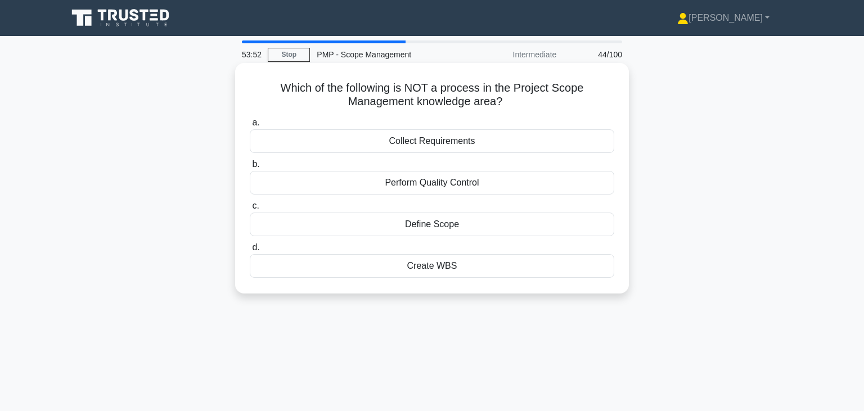
click at [422, 225] on div "Define Scope" at bounding box center [432, 225] width 365 height 24
click at [250, 210] on input "c. Define Scope" at bounding box center [250, 206] width 0 height 7
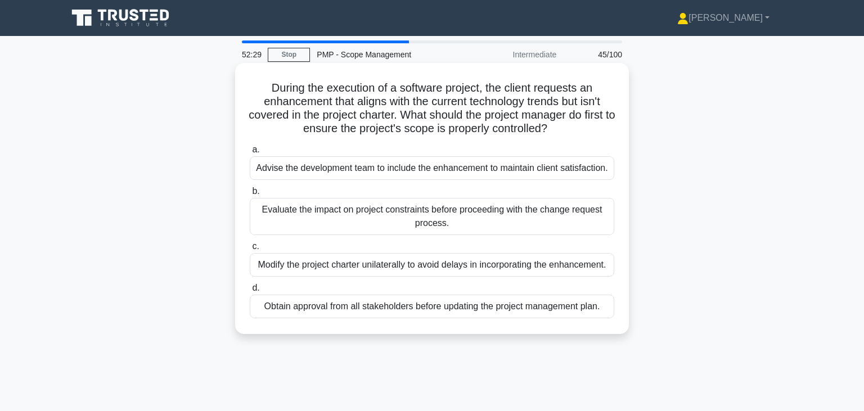
click at [506, 213] on div "Evaluate the impact on project constraints before proceeding with the change re…" at bounding box center [432, 216] width 365 height 37
click at [250, 195] on input "b. Evaluate the impact on project constraints before proceeding with the change…" at bounding box center [250, 191] width 0 height 7
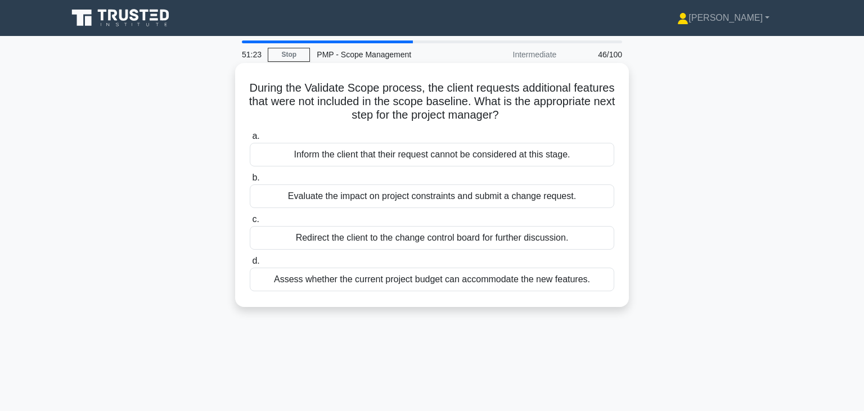
click at [449, 198] on div "Evaluate the impact on project constraints and submit a change request." at bounding box center [432, 197] width 365 height 24
click at [250, 182] on input "b. Evaluate the impact on project constraints and submit a change request." at bounding box center [250, 177] width 0 height 7
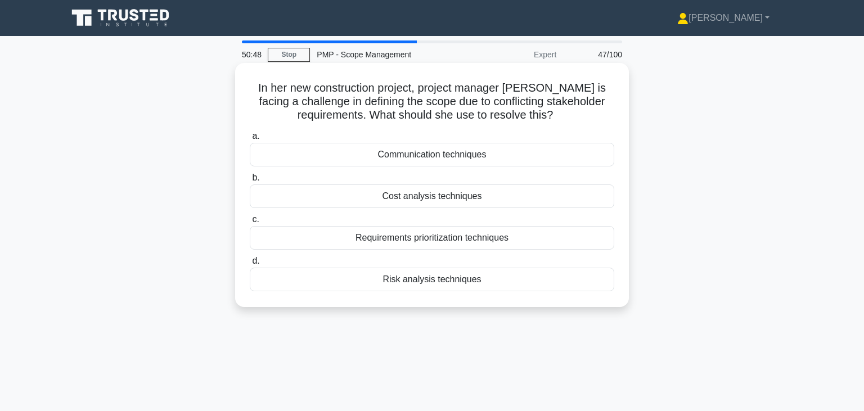
click at [461, 239] on div "Requirements prioritization techniques" at bounding box center [432, 238] width 365 height 24
click at [250, 223] on input "c. Requirements prioritization techniques" at bounding box center [250, 219] width 0 height 7
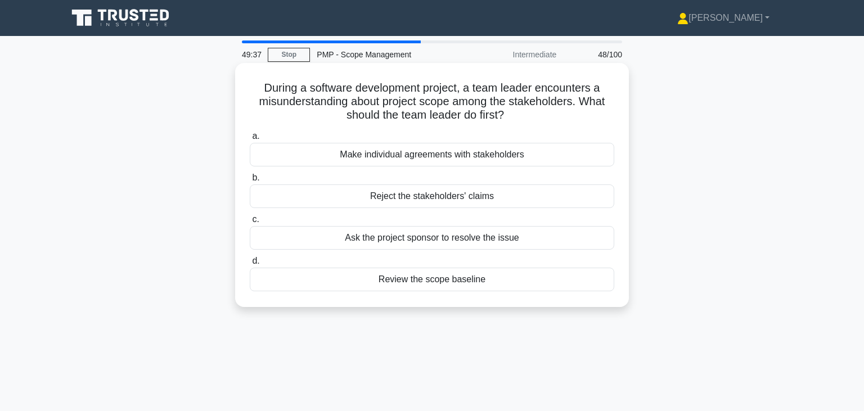
click at [400, 156] on div "Make individual agreements with stakeholders" at bounding box center [432, 155] width 365 height 24
click at [250, 140] on input "a. Make individual agreements with stakeholders" at bounding box center [250, 136] width 0 height 7
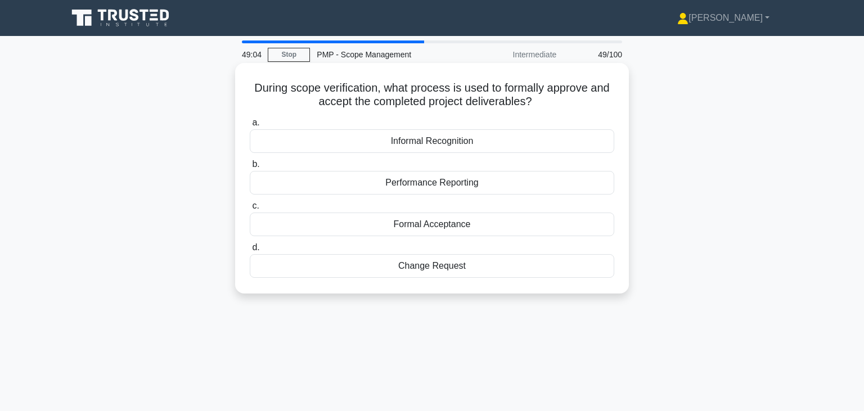
click at [436, 223] on div "Formal Acceptance" at bounding box center [432, 225] width 365 height 24
click at [250, 210] on input "c. Formal Acceptance" at bounding box center [250, 206] width 0 height 7
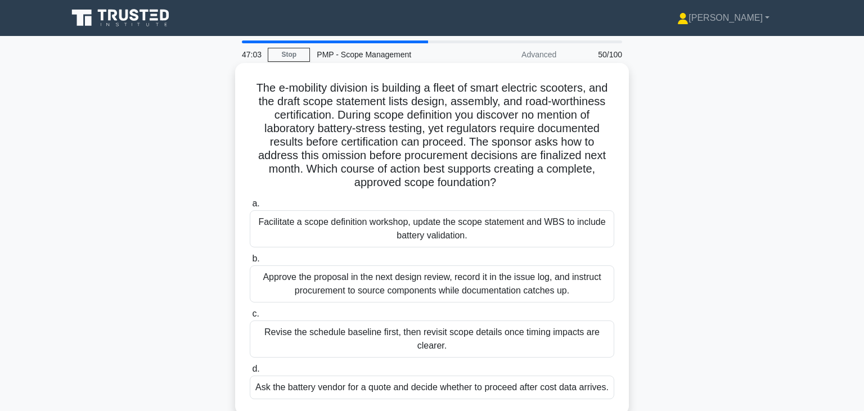
click at [438, 226] on div "Facilitate a scope definition workshop, update the scope statement and WBS to i…" at bounding box center [432, 228] width 365 height 37
click at [250, 208] on input "a. Facilitate a scope definition workshop, update the scope statement and WBS t…" at bounding box center [250, 203] width 0 height 7
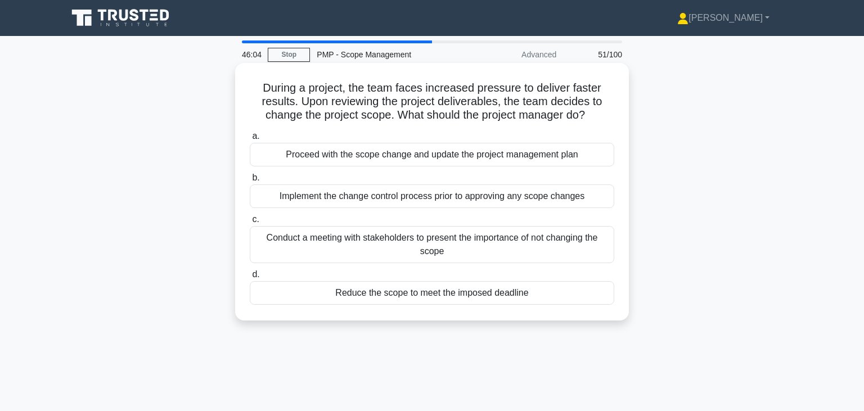
click at [501, 244] on div "Conduct a meeting with stakeholders to present the importance of not changing t…" at bounding box center [432, 244] width 365 height 37
click at [250, 223] on input "c. Conduct a meeting with stakeholders to present the importance of not changin…" at bounding box center [250, 219] width 0 height 7
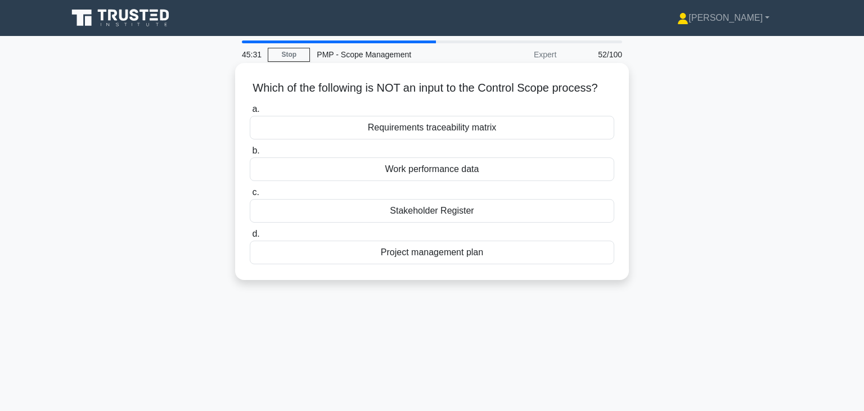
click at [446, 173] on div "Work performance data" at bounding box center [432, 170] width 365 height 24
click at [250, 155] on input "b. Work performance data" at bounding box center [250, 150] width 0 height 7
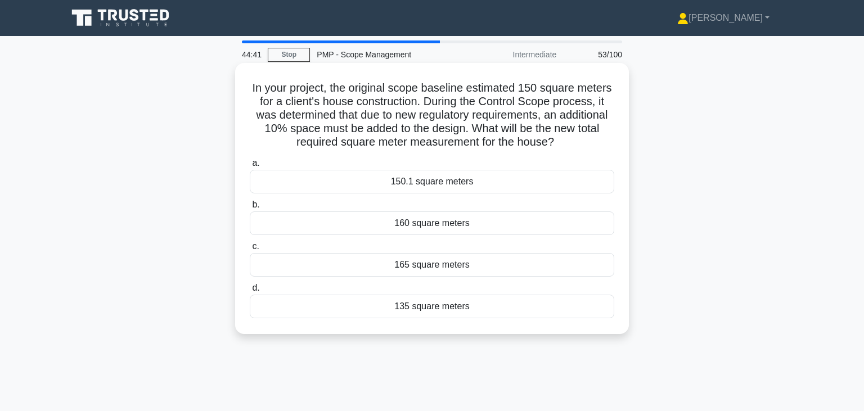
click at [437, 267] on div "165 square meters" at bounding box center [432, 265] width 365 height 24
click at [250, 250] on input "c. 165 square meters" at bounding box center [250, 246] width 0 height 7
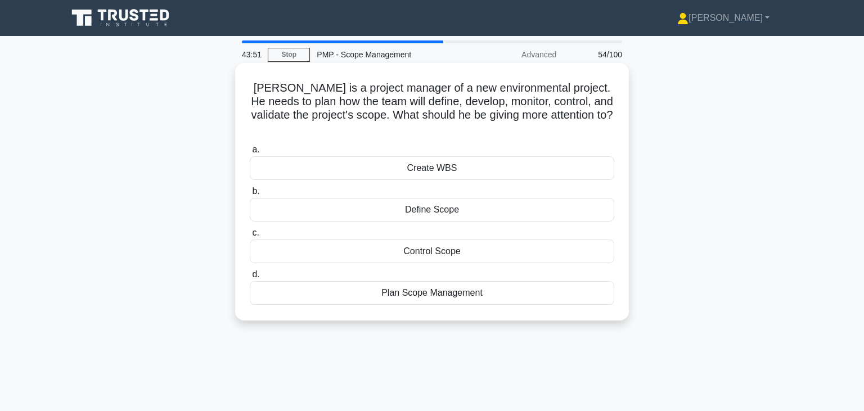
click at [440, 156] on div "Create WBS" at bounding box center [432, 168] width 365 height 24
click at [250, 154] on input "a. Create WBS" at bounding box center [250, 149] width 0 height 7
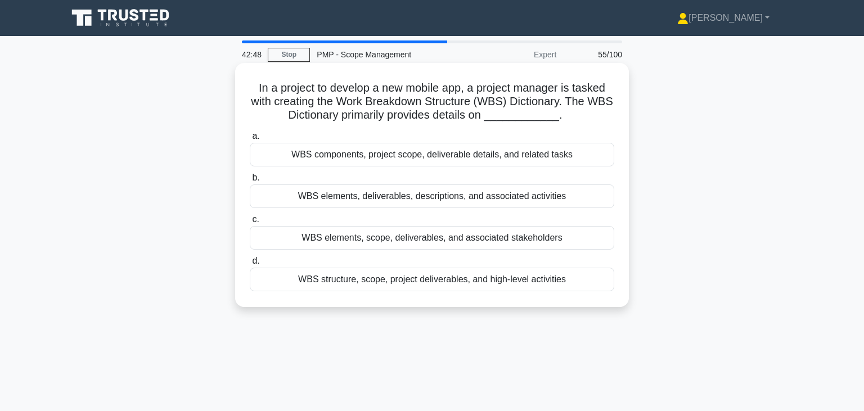
click at [514, 199] on div "WBS elements, deliverables, descriptions, and associated activities" at bounding box center [432, 197] width 365 height 24
click at [250, 182] on input "b. WBS elements, deliverables, descriptions, and associated activities" at bounding box center [250, 177] width 0 height 7
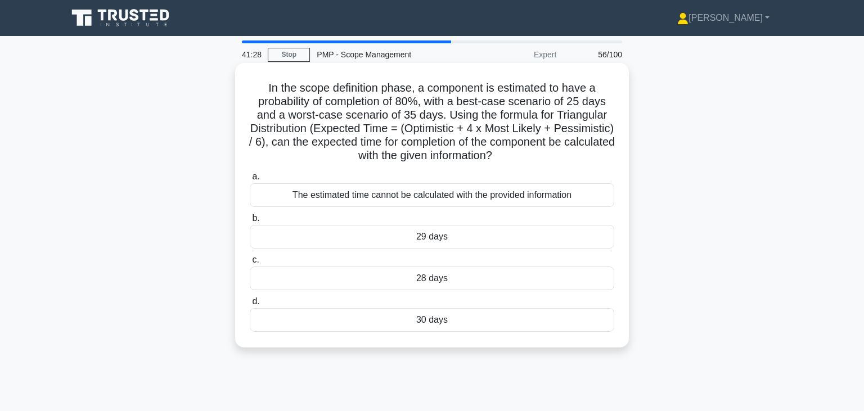
click at [423, 321] on div "30 days" at bounding box center [432, 320] width 365 height 24
click at [250, 306] on input "d. 30 days" at bounding box center [250, 301] width 0 height 7
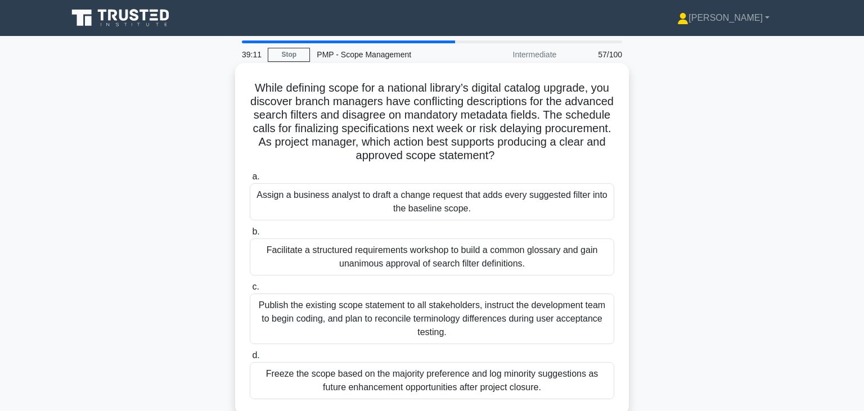
click at [493, 258] on div "Facilitate a structured requirements workshop to build a common glossary and ga…" at bounding box center [432, 257] width 365 height 37
click at [250, 236] on input "b. Facilitate a structured requirements workshop to build a common glossary and…" at bounding box center [250, 231] width 0 height 7
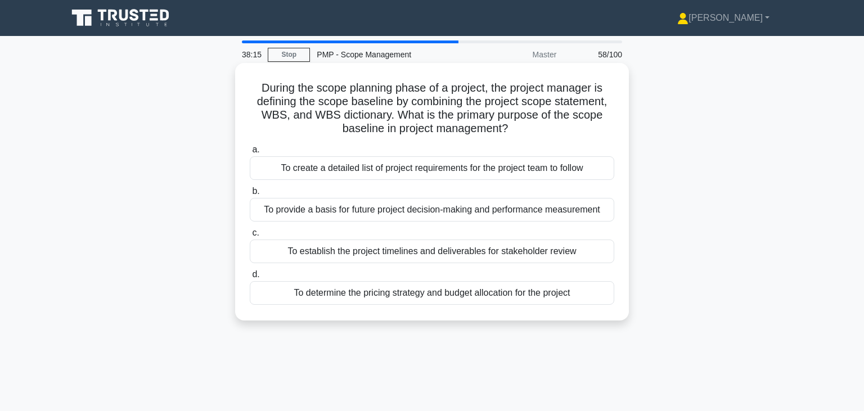
click at [444, 171] on div "To create a detailed list of project requirements for the project team to follow" at bounding box center [432, 168] width 365 height 24
click at [250, 154] on input "a. To create a detailed list of project requirements for the project team to fo…" at bounding box center [250, 149] width 0 height 7
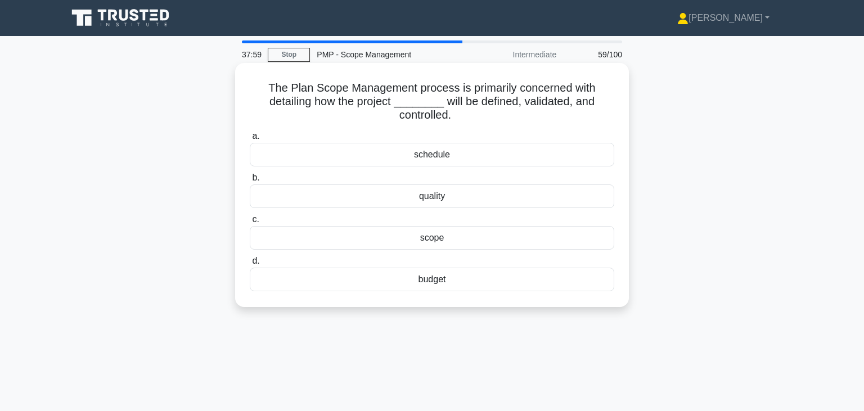
click at [441, 243] on div "scope" at bounding box center [432, 238] width 365 height 24
click at [250, 223] on input "c. scope" at bounding box center [250, 219] width 0 height 7
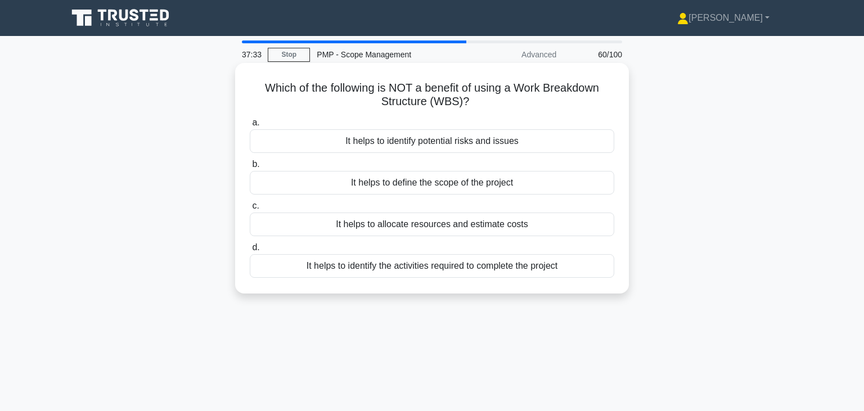
click at [442, 186] on div "It helps to define the scope of the project" at bounding box center [432, 183] width 365 height 24
click at [250, 168] on input "b. It helps to define the scope of the project" at bounding box center [250, 164] width 0 height 7
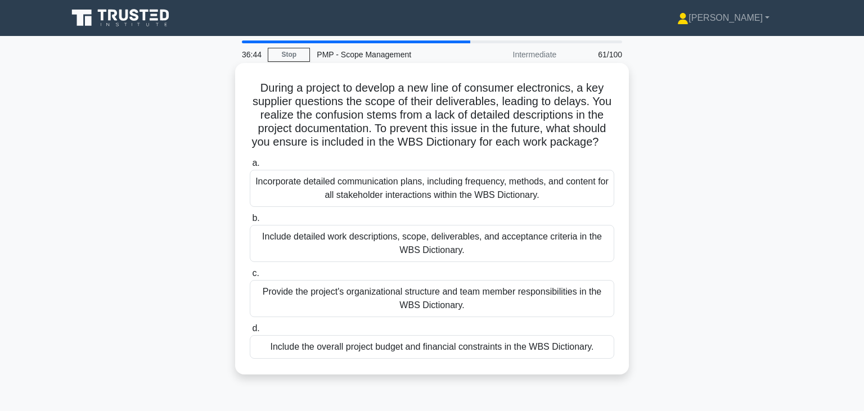
click at [393, 242] on div "Include detailed work descriptions, scope, deliverables, and acceptance criteri…" at bounding box center [432, 243] width 365 height 37
click at [250, 222] on input "b. Include detailed work descriptions, scope, deliverables, and acceptance crit…" at bounding box center [250, 218] width 0 height 7
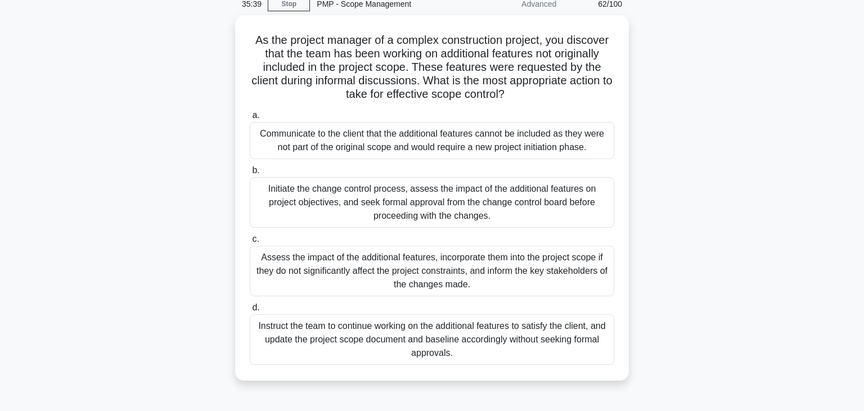
scroll to position [53, 0]
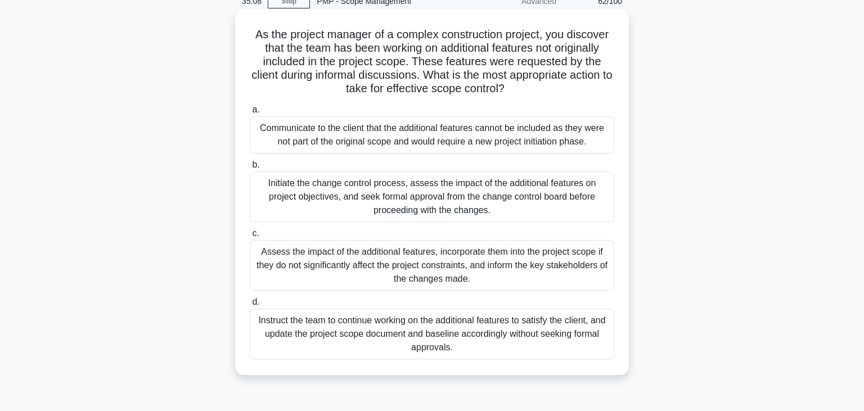
click at [471, 140] on div "Communicate to the client that the additional features cannot be included as th…" at bounding box center [432, 134] width 365 height 37
click at [250, 114] on input "a. Communicate to the client that the additional features cannot be included as…" at bounding box center [250, 109] width 0 height 7
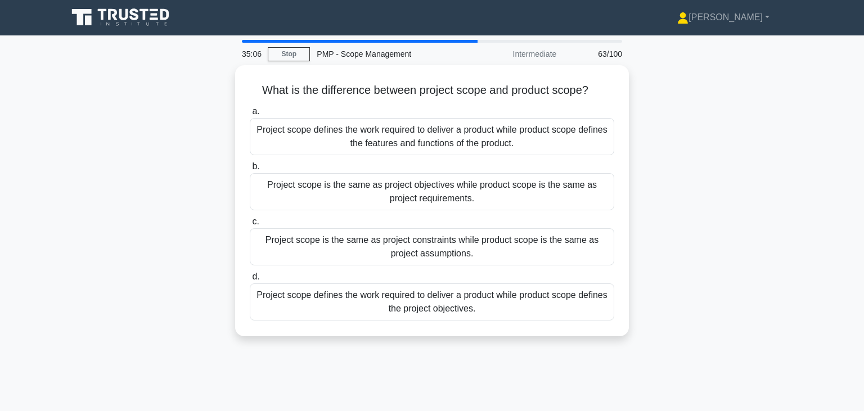
scroll to position [0, 0]
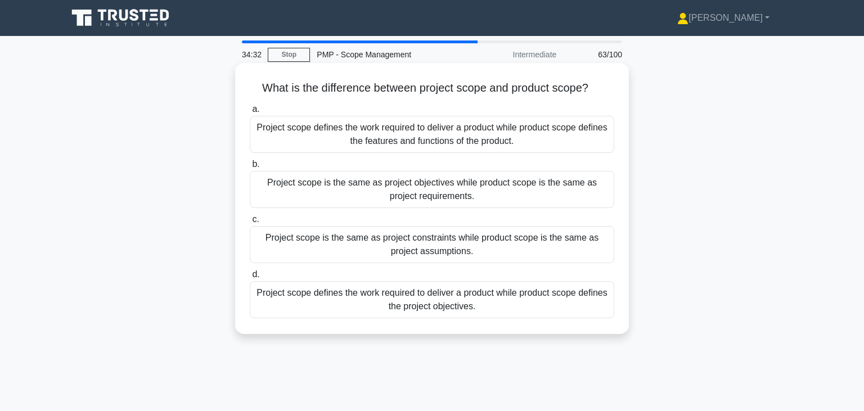
click at [444, 143] on div "Project scope defines the work required to deliver a product while product scop…" at bounding box center [432, 134] width 365 height 37
click at [250, 113] on input "a. Project scope defines the work required to deliver a product while product s…" at bounding box center [250, 109] width 0 height 7
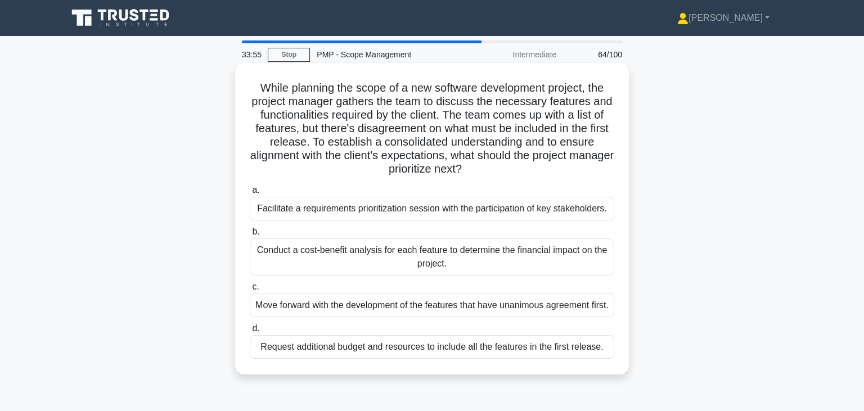
click at [517, 207] on div "Facilitate a requirements prioritization session with the participation of key …" at bounding box center [432, 209] width 365 height 24
click at [250, 194] on input "a. Facilitate a requirements prioritization session with the participation of k…" at bounding box center [250, 190] width 0 height 7
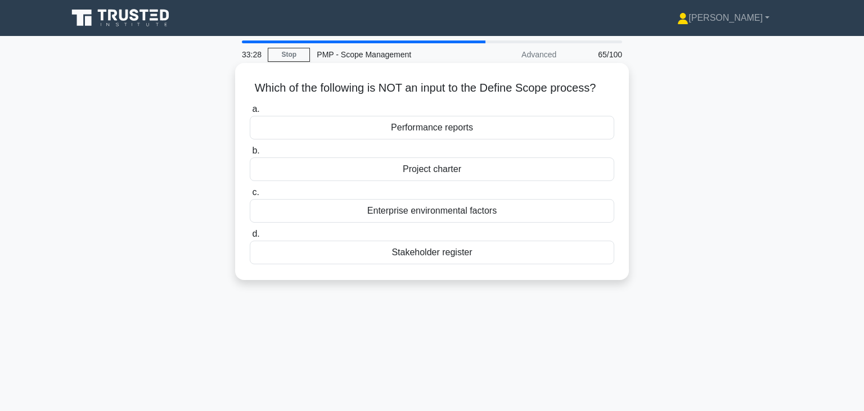
click at [427, 127] on div "Performance reports" at bounding box center [432, 128] width 365 height 24
click at [250, 113] on input "a. Performance reports" at bounding box center [250, 109] width 0 height 7
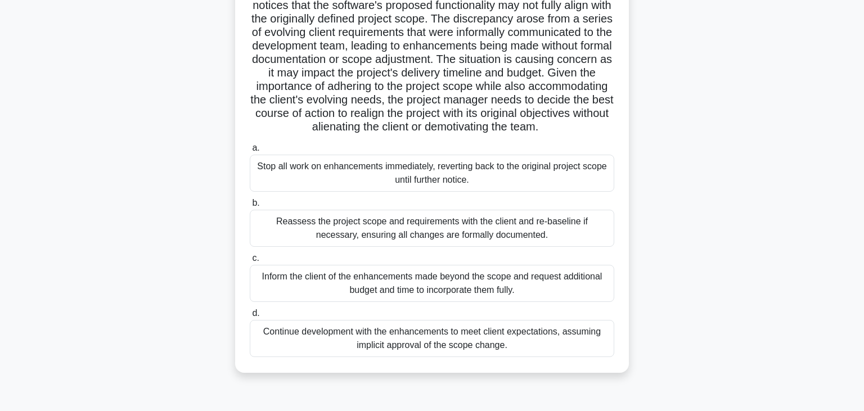
scroll to position [101, 0]
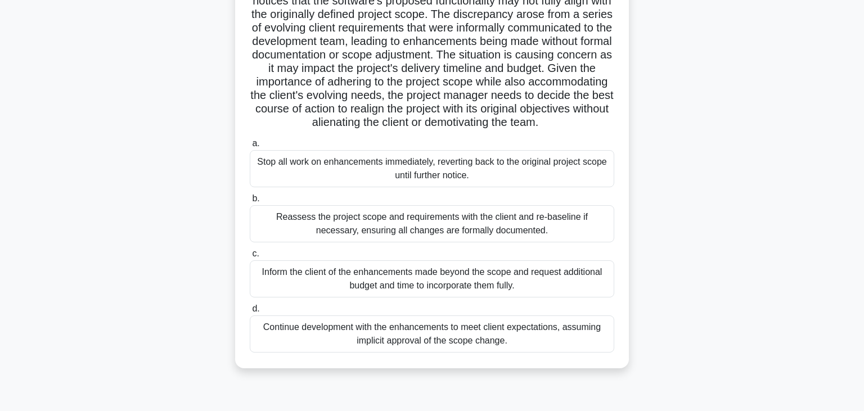
click at [418, 227] on div "Reassess the project scope and requirements with the client and re-baseline if …" at bounding box center [432, 223] width 365 height 37
click at [250, 203] on input "b. Reassess the project scope and requirements with the client and re-baseline …" at bounding box center [250, 198] width 0 height 7
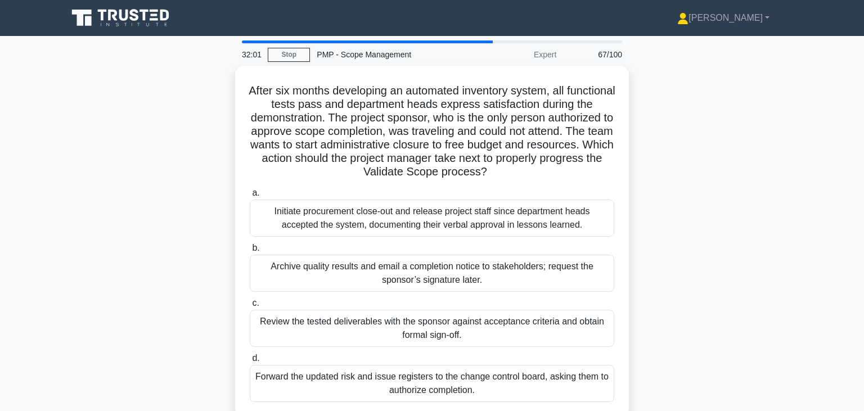
scroll to position [0, 0]
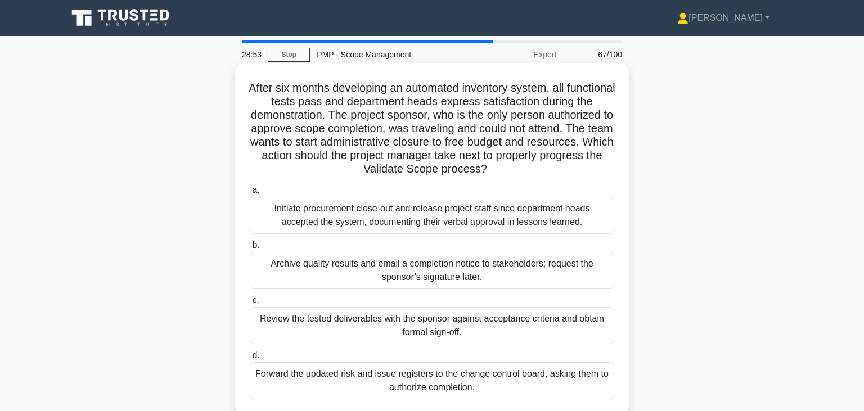
click at [473, 222] on div "Initiate procurement close-out and release project staff since department heads…" at bounding box center [432, 215] width 365 height 37
click at [250, 194] on input "a. Initiate procurement close-out and release project staff since department he…" at bounding box center [250, 190] width 0 height 7
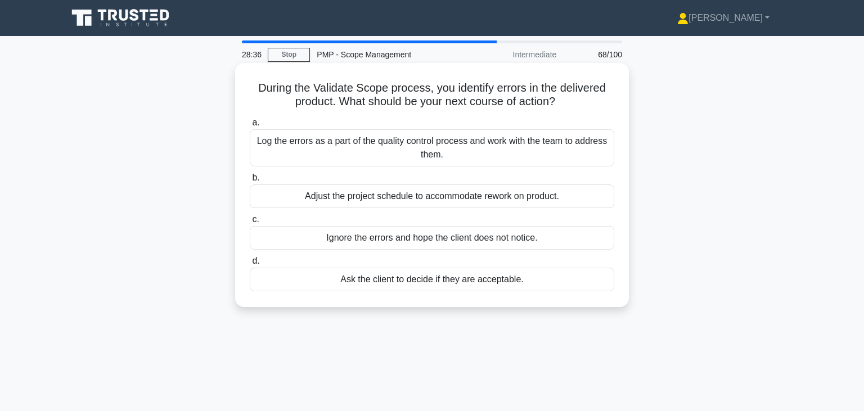
click at [382, 152] on div "Log the errors as a part of the quality control process and work with the team …" at bounding box center [432, 147] width 365 height 37
click at [250, 127] on input "a. Log the errors as a part of the quality control process and work with the te…" at bounding box center [250, 122] width 0 height 7
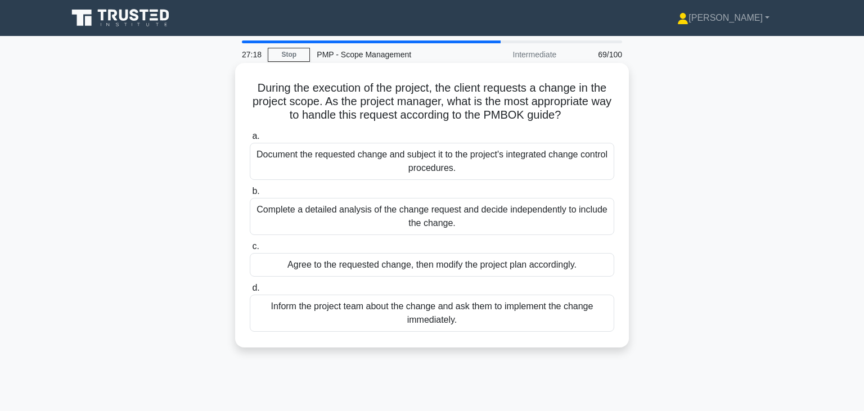
click at [441, 162] on div "Document the requested change and subject it to the project's integrated change…" at bounding box center [432, 161] width 365 height 37
click at [250, 140] on input "a. Document the requested change and subject it to the project's integrated cha…" at bounding box center [250, 136] width 0 height 7
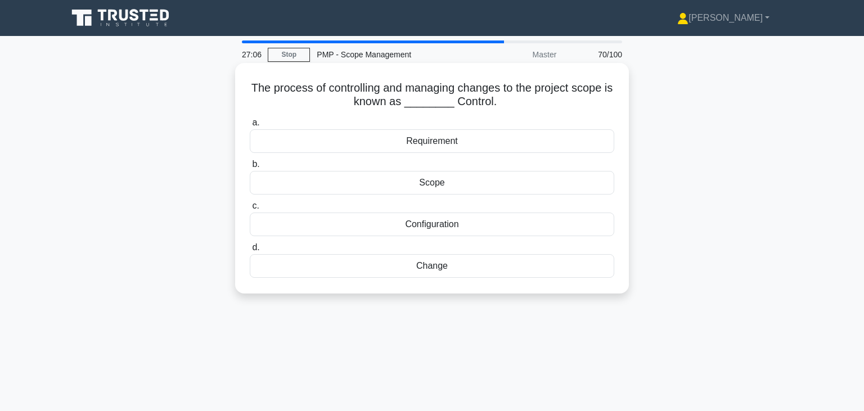
click at [429, 262] on div "Change" at bounding box center [432, 266] width 365 height 24
click at [250, 252] on input "d. Change" at bounding box center [250, 247] width 0 height 7
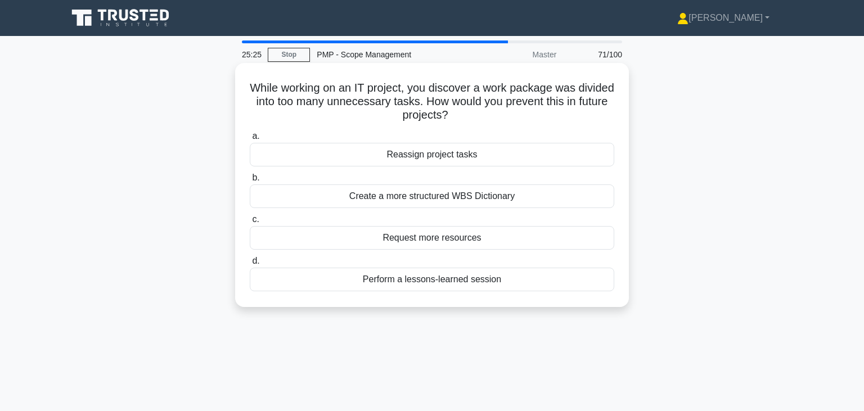
click at [411, 285] on div "Perform a lessons-learned session" at bounding box center [432, 280] width 365 height 24
click at [250, 265] on input "d. Perform a lessons-learned session" at bounding box center [250, 261] width 0 height 7
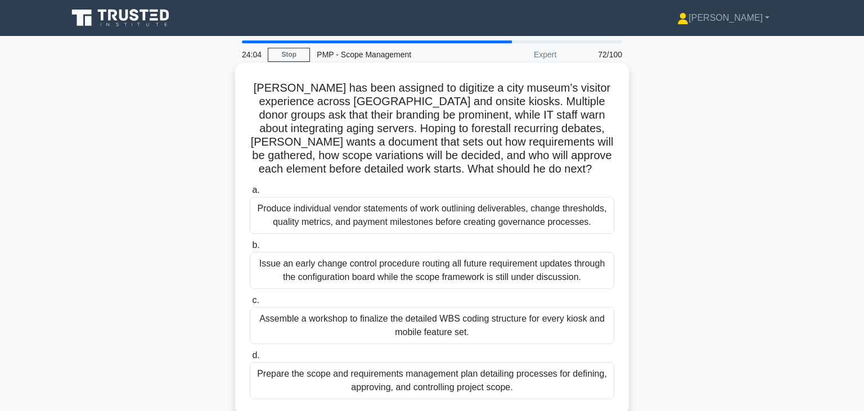
click at [440, 382] on div "Prepare the scope and requirements management plan detailing processes for defi…" at bounding box center [432, 380] width 365 height 37
click at [250, 360] on input "d. Prepare the scope and requirements management plan detailing processes for d…" at bounding box center [250, 355] width 0 height 7
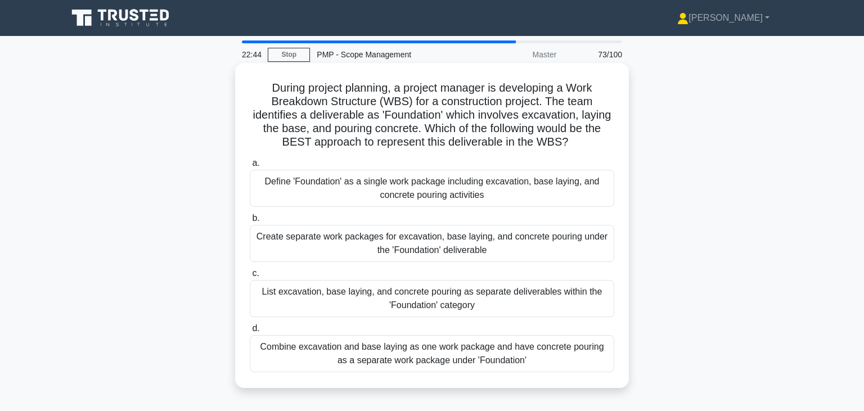
click at [420, 252] on div "Create separate work packages for excavation, base laying, and concrete pouring…" at bounding box center [432, 243] width 365 height 37
click at [250, 222] on input "b. Create separate work packages for excavation, base laying, and concrete pour…" at bounding box center [250, 218] width 0 height 7
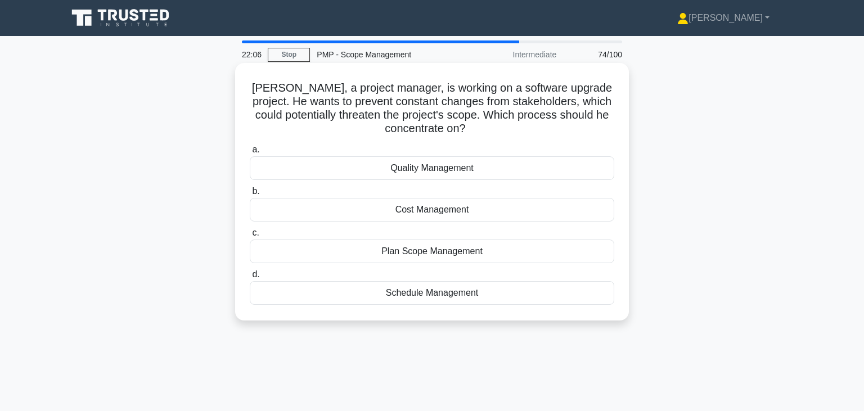
click at [428, 254] on div "Plan Scope Management" at bounding box center [432, 252] width 365 height 24
click at [250, 237] on input "c. Plan Scope Management" at bounding box center [250, 233] width 0 height 7
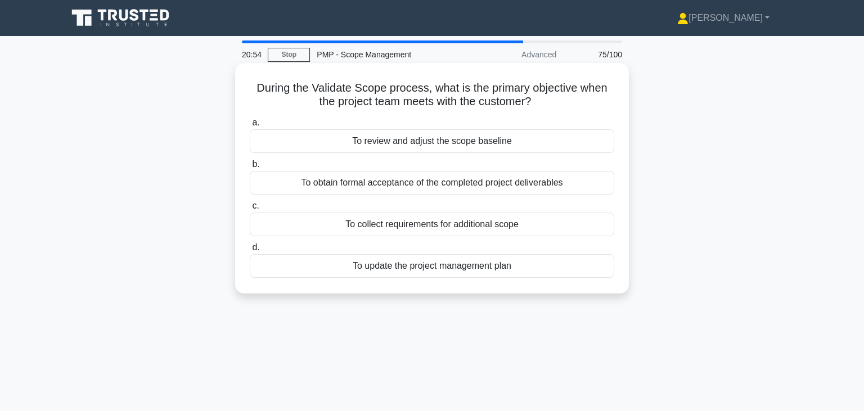
click at [488, 187] on div "To obtain formal acceptance of the completed project deliverables" at bounding box center [432, 183] width 365 height 24
click at [250, 168] on input "b. To obtain formal acceptance of the completed project deliverables" at bounding box center [250, 164] width 0 height 7
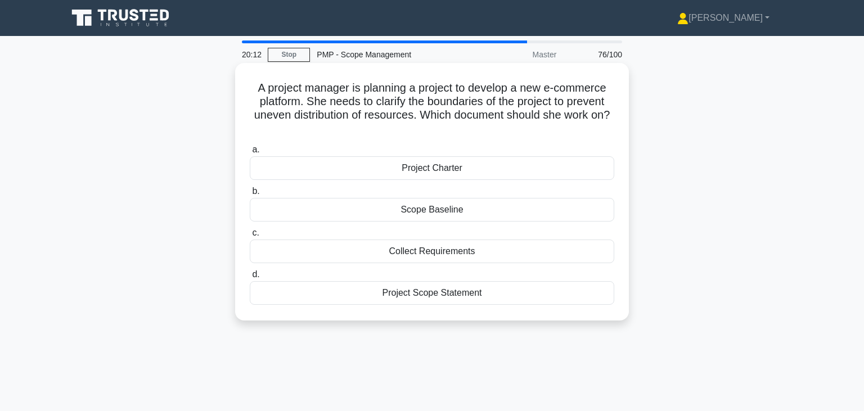
click at [445, 298] on div "Project Scope Statement" at bounding box center [432, 293] width 365 height 24
click at [250, 279] on input "d. Project Scope Statement" at bounding box center [250, 274] width 0 height 7
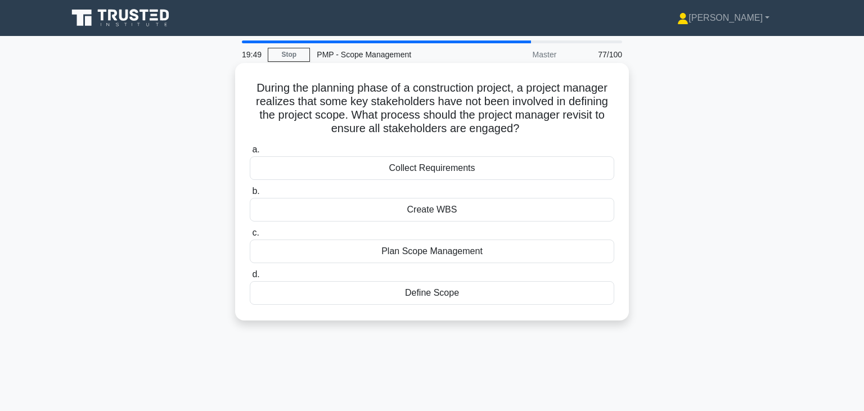
click at [415, 292] on div "Define Scope" at bounding box center [432, 293] width 365 height 24
click at [250, 279] on input "d. Define Scope" at bounding box center [250, 274] width 0 height 7
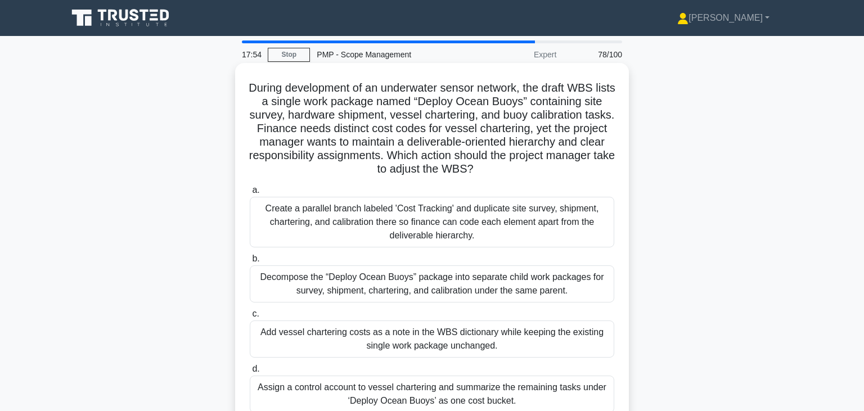
click at [473, 341] on div "Add vessel chartering costs as a note in the WBS dictionary while keeping the e…" at bounding box center [432, 339] width 365 height 37
click at [250, 318] on input "c. Add vessel chartering costs as a note in the WBS dictionary while keeping th…" at bounding box center [250, 314] width 0 height 7
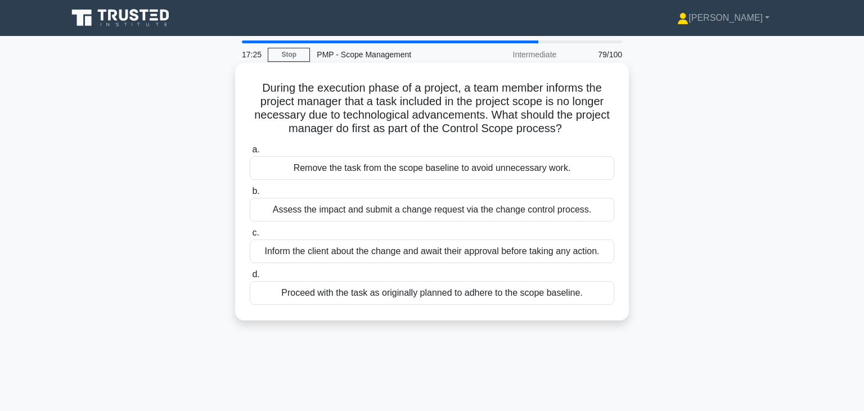
click at [422, 209] on div "Assess the impact and submit a change request via the change control process." at bounding box center [432, 210] width 365 height 24
click at [250, 195] on input "b. Assess the impact and submit a change request via the change control process." at bounding box center [250, 191] width 0 height 7
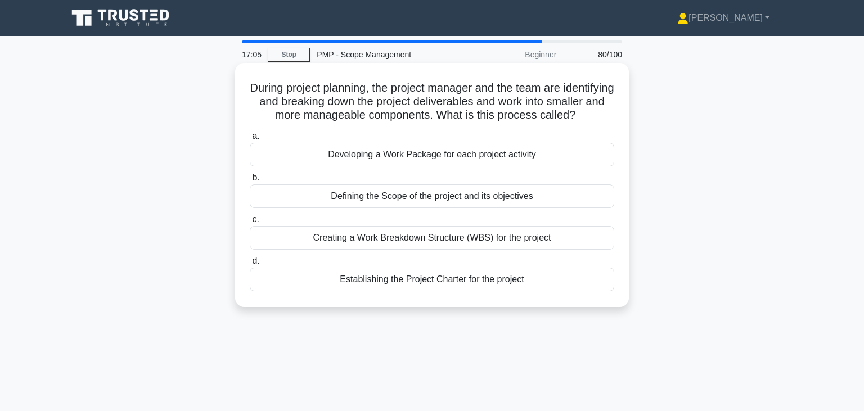
click at [401, 250] on div "Creating a Work Breakdown Structure (WBS) for the project" at bounding box center [432, 238] width 365 height 24
click at [250, 223] on input "c. Creating a Work Breakdown Structure (WBS) for the project" at bounding box center [250, 219] width 0 height 7
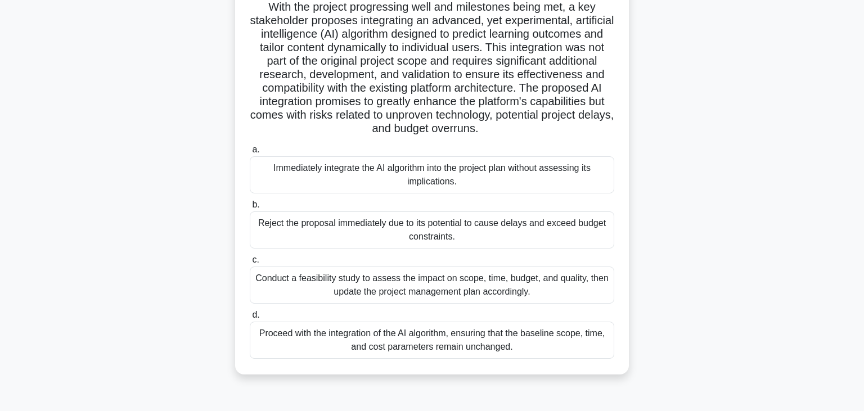
scroll to position [153, 0]
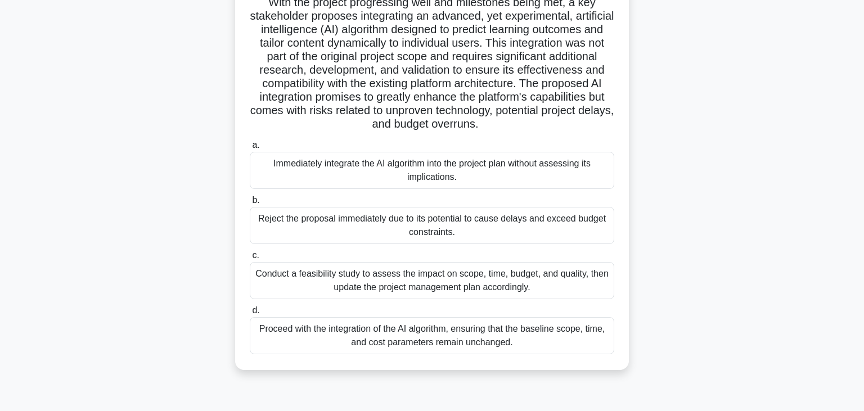
click at [459, 288] on div "Conduct a feasibility study to assess the impact on scope, time, budget, and qu…" at bounding box center [432, 280] width 365 height 37
click at [250, 259] on input "c. Conduct a feasibility study to assess the impact on scope, time, budget, and…" at bounding box center [250, 255] width 0 height 7
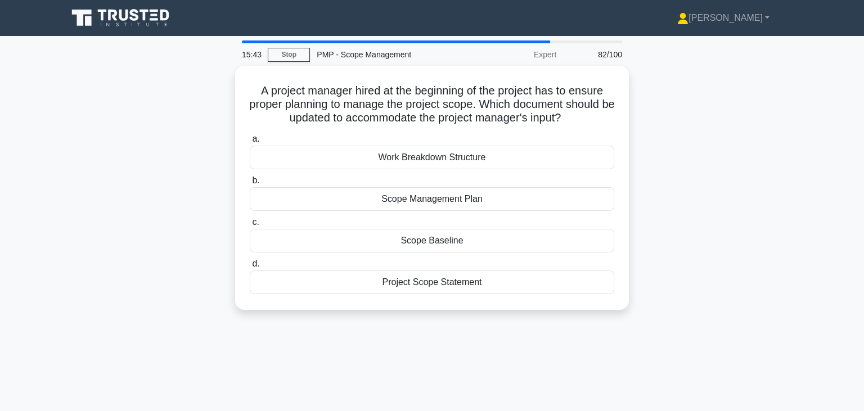
scroll to position [0, 0]
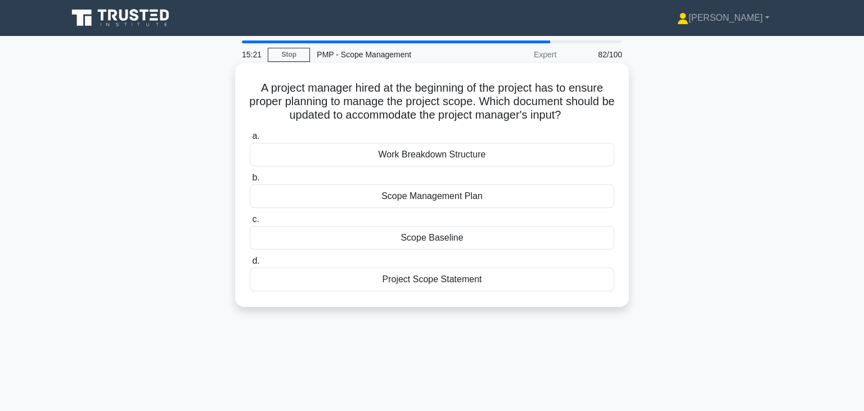
click at [460, 198] on div "Scope Management Plan" at bounding box center [432, 197] width 365 height 24
click at [250, 182] on input "b. Scope Management Plan" at bounding box center [250, 177] width 0 height 7
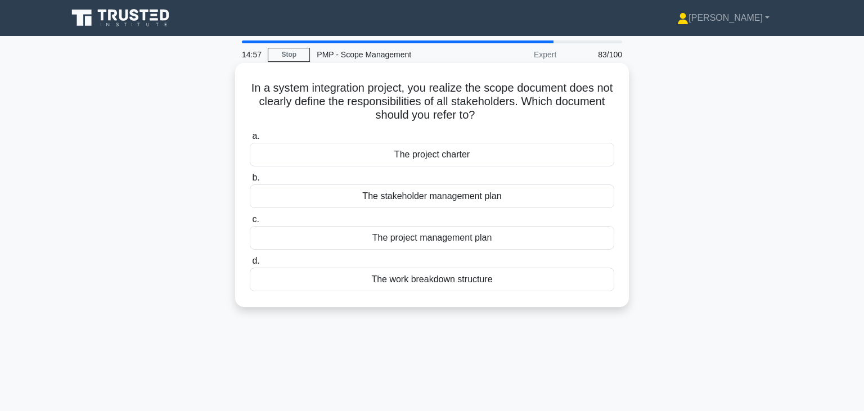
click at [392, 198] on div "The stakeholder management plan" at bounding box center [432, 197] width 365 height 24
click at [250, 182] on input "b. The stakeholder management plan" at bounding box center [250, 177] width 0 height 7
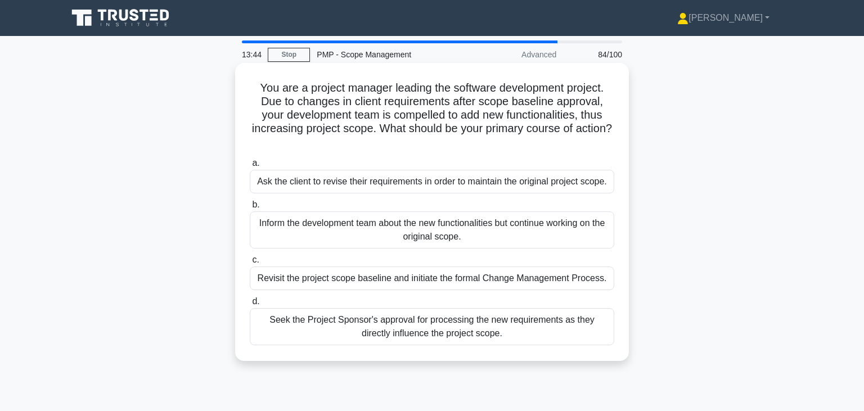
click at [507, 280] on div "Revisit the project scope baseline and initiate the formal Change Management Pr…" at bounding box center [432, 279] width 365 height 24
click at [250, 264] on input "c. Revisit the project scope baseline and initiate the formal Change Management…" at bounding box center [250, 260] width 0 height 7
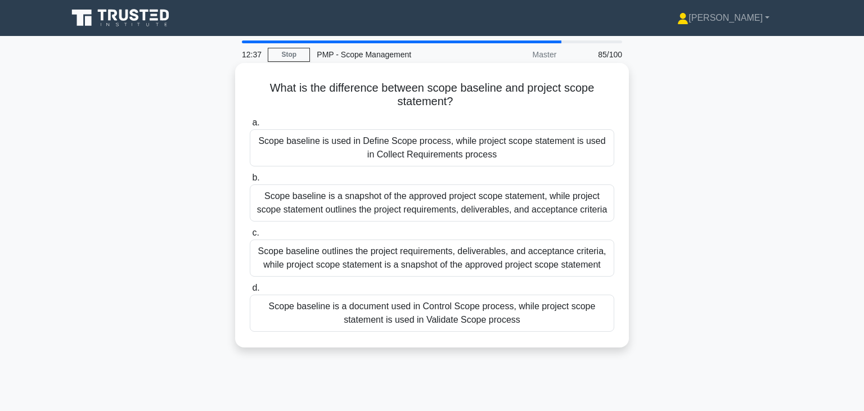
click at [395, 209] on div "Scope baseline is a snapshot of the approved project scope statement, while pro…" at bounding box center [432, 203] width 365 height 37
click at [250, 182] on input "b. Scope baseline is a snapshot of the approved project scope statement, while …" at bounding box center [250, 177] width 0 height 7
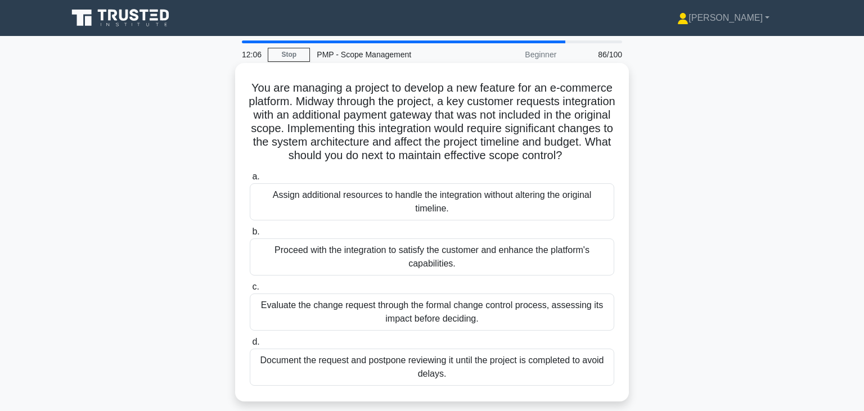
click at [409, 324] on div "Evaluate the change request through the formal change control process, assessin…" at bounding box center [432, 312] width 365 height 37
click at [250, 291] on input "c. Evaluate the change request through the formal change control process, asses…" at bounding box center [250, 287] width 0 height 7
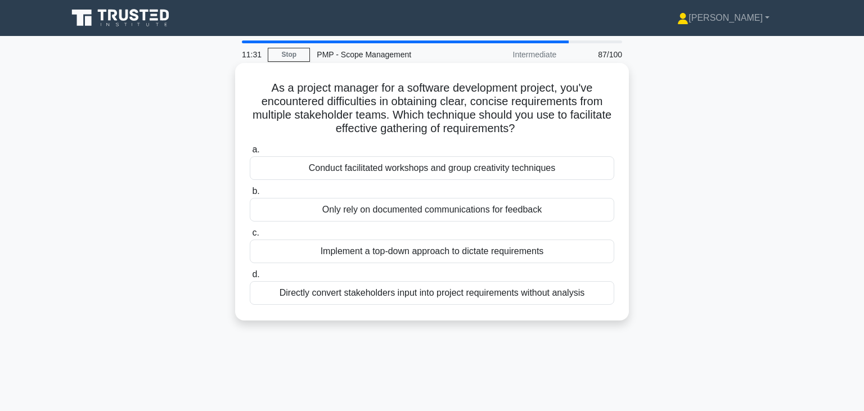
click at [385, 171] on div "Conduct facilitated workshops and group creativity techniques" at bounding box center [432, 168] width 365 height 24
click at [250, 154] on input "a. Conduct facilitated workshops and group creativity techniques" at bounding box center [250, 149] width 0 height 7
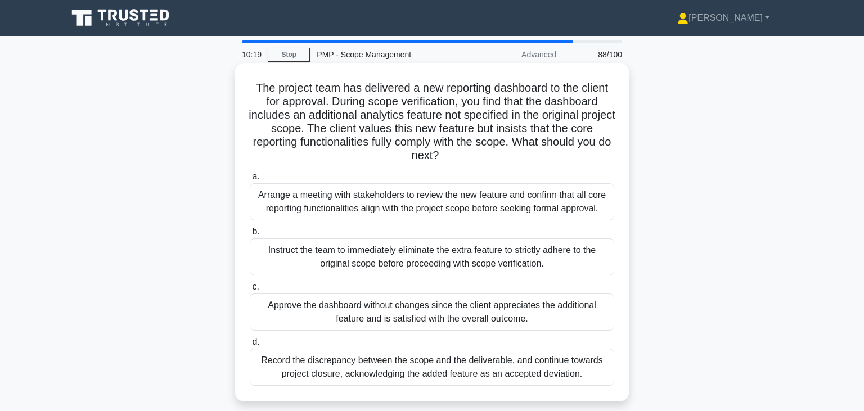
click at [491, 207] on div "Arrange a meeting with stakeholders to review the new feature and confirm that …" at bounding box center [432, 201] width 365 height 37
click at [250, 181] on input "a. Arrange a meeting with stakeholders to review the new feature and confirm th…" at bounding box center [250, 176] width 0 height 7
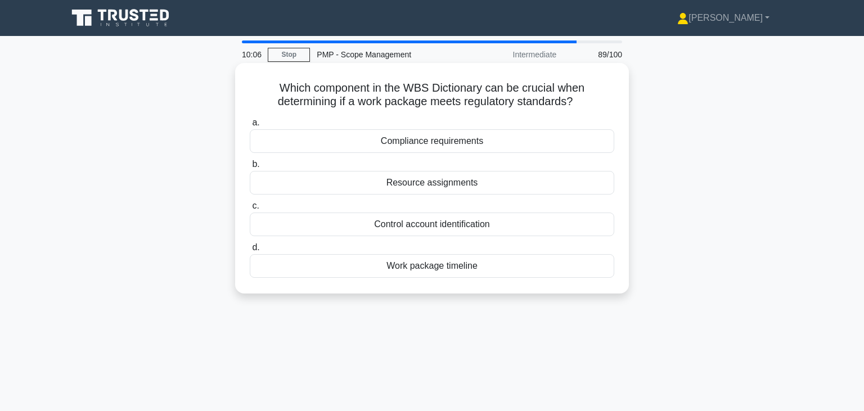
click at [430, 142] on div "Compliance requirements" at bounding box center [432, 141] width 365 height 24
click at [250, 127] on input "a. Compliance requirements" at bounding box center [250, 122] width 0 height 7
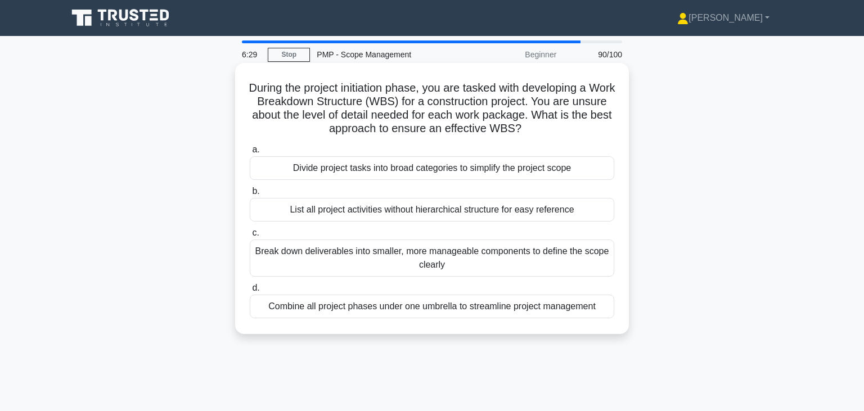
click at [341, 255] on div "Break down deliverables into smaller, more manageable components to define the …" at bounding box center [432, 258] width 365 height 37
click at [250, 237] on input "c. Break down deliverables into smaller, more manageable components to define t…" at bounding box center [250, 233] width 0 height 7
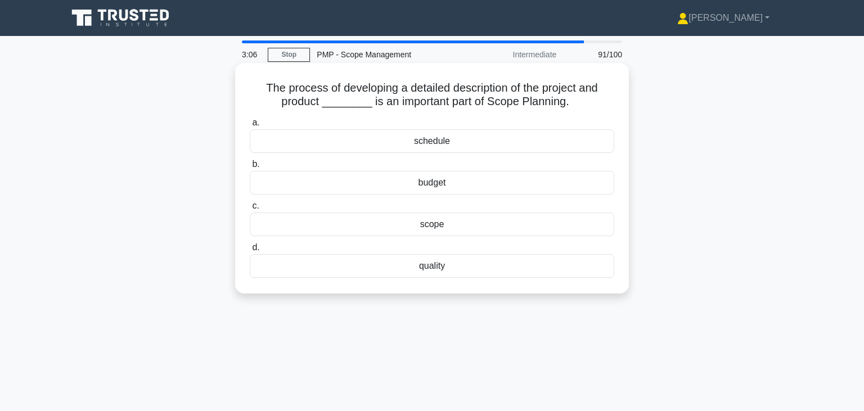
click at [442, 264] on div "quality" at bounding box center [432, 266] width 365 height 24
click at [250, 252] on input "d. quality" at bounding box center [250, 247] width 0 height 7
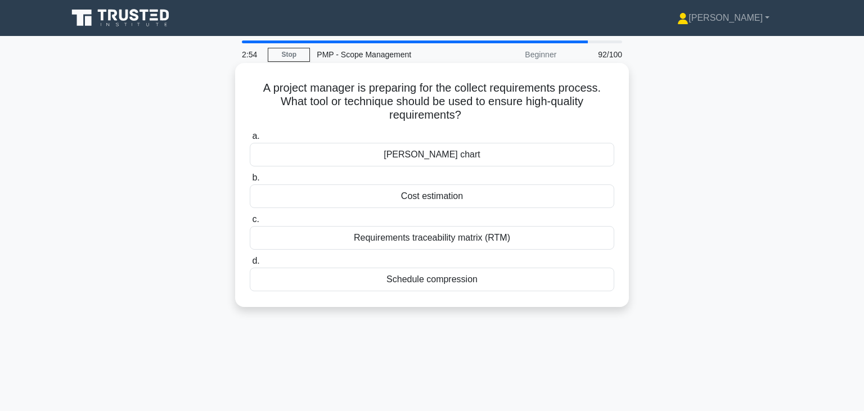
click at [438, 242] on div "Requirements traceability matrix (RTM)" at bounding box center [432, 238] width 365 height 24
click at [250, 223] on input "c. Requirements traceability matrix (RTM)" at bounding box center [250, 219] width 0 height 7
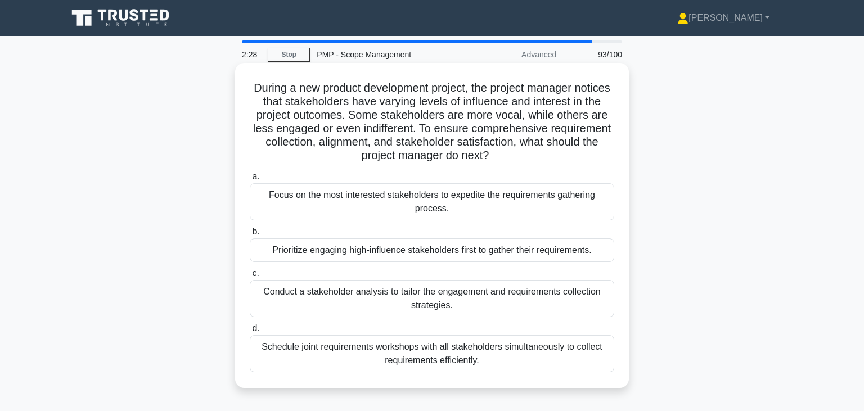
click at [433, 361] on div "Schedule joint requirements workshops with all stakeholders simultaneously to c…" at bounding box center [432, 353] width 365 height 37
click at [250, 333] on input "d. Schedule joint requirements workshops with all stakeholders simultaneously t…" at bounding box center [250, 328] width 0 height 7
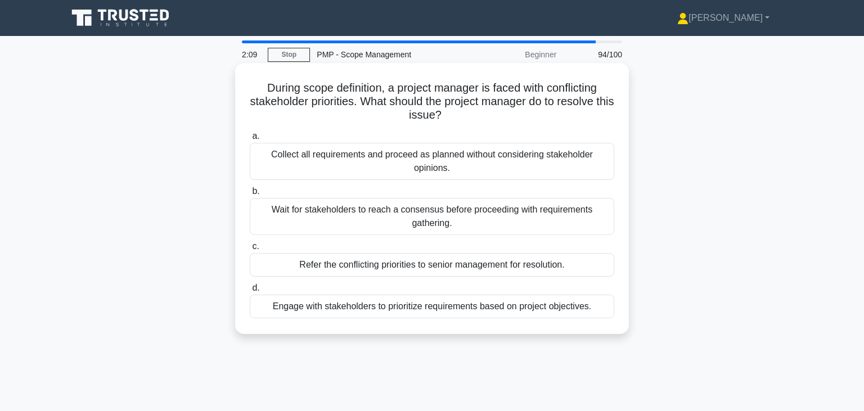
click at [405, 309] on div "Engage with stakeholders to prioritize requirements based on project objectives." at bounding box center [432, 307] width 365 height 24
click at [250, 292] on input "d. Engage with stakeholders to prioritize requirements based on project objecti…" at bounding box center [250, 288] width 0 height 7
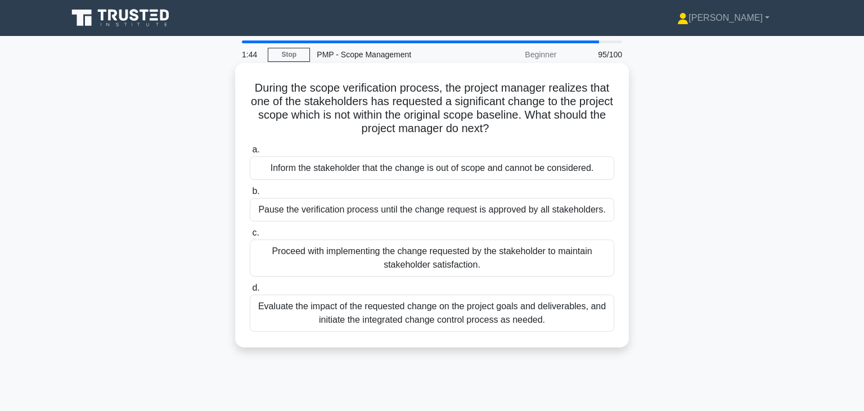
click at [395, 315] on div "Evaluate the impact of the requested change on the project goals and deliverabl…" at bounding box center [432, 313] width 365 height 37
click at [250, 292] on input "d. Evaluate the impact of the requested change on the project goals and deliver…" at bounding box center [250, 288] width 0 height 7
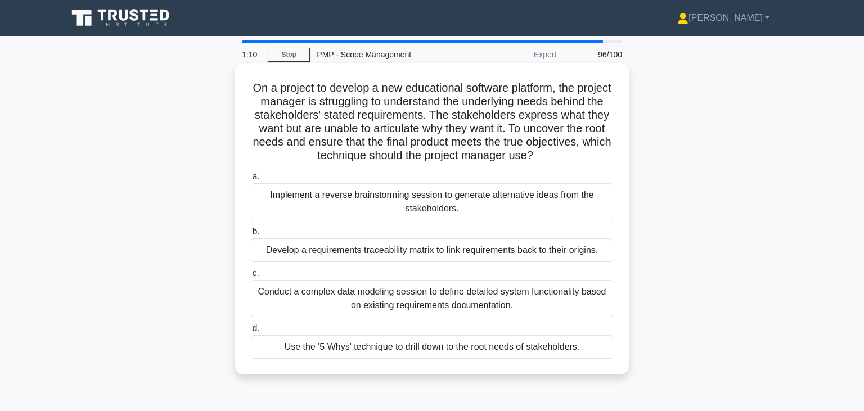
click at [398, 259] on div "Develop a requirements traceability matrix to link requirements back to their o…" at bounding box center [432, 251] width 365 height 24
click at [250, 236] on input "b. Develop a requirements traceability matrix to link requirements back to thei…" at bounding box center [250, 231] width 0 height 7
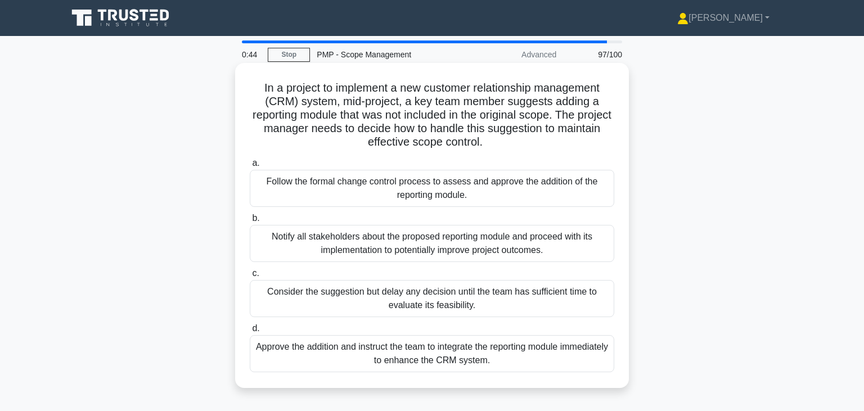
click at [427, 189] on div "Follow the formal change control process to assess and approve the addition of …" at bounding box center [432, 188] width 365 height 37
click at [250, 167] on input "a. Follow the formal change control process to assess and approve the addition …" at bounding box center [250, 163] width 0 height 7
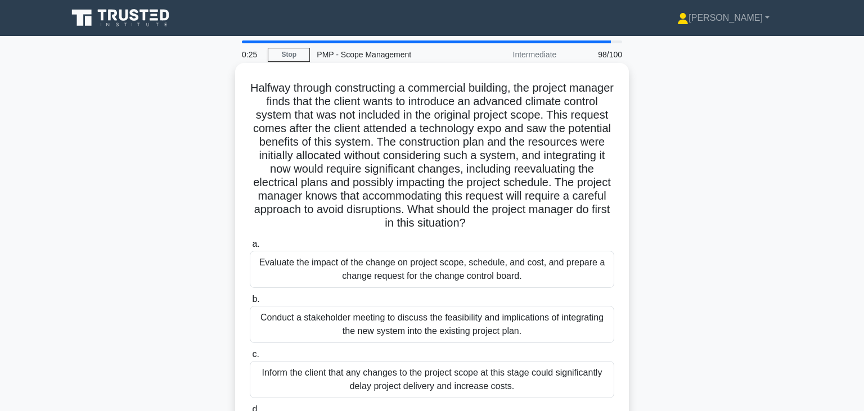
click at [409, 328] on div "Conduct a stakeholder meeting to discuss the feasibility and implications of in…" at bounding box center [432, 324] width 365 height 37
click at [250, 303] on input "b. Conduct a stakeholder meeting to discuss the feasibility and implications of…" at bounding box center [250, 299] width 0 height 7
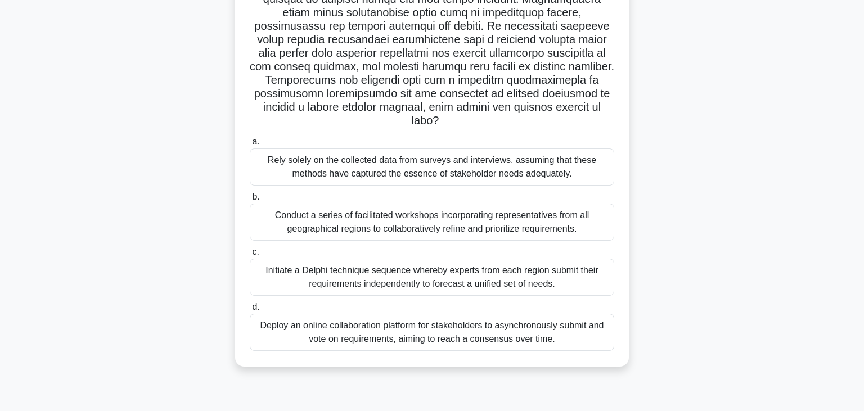
scroll to position [187, 0]
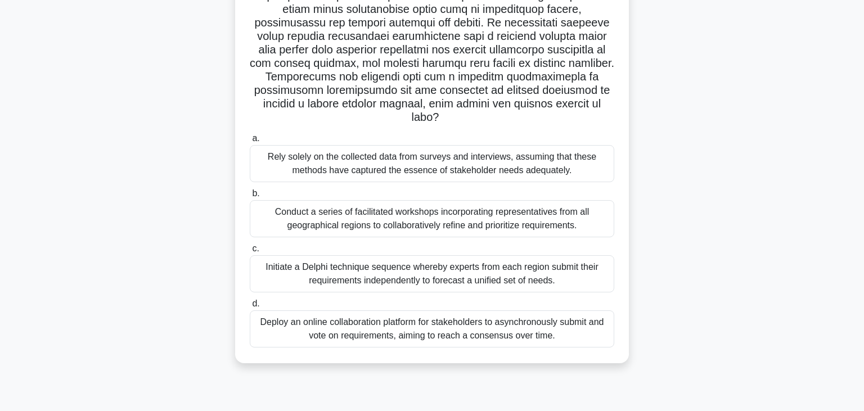
click at [412, 223] on div "Conduct a series of facilitated workshops incorporating representatives from al…" at bounding box center [432, 218] width 365 height 37
click at [250, 198] on input "b. Conduct a series of facilitated workshops incorporating representatives from…" at bounding box center [250, 193] width 0 height 7
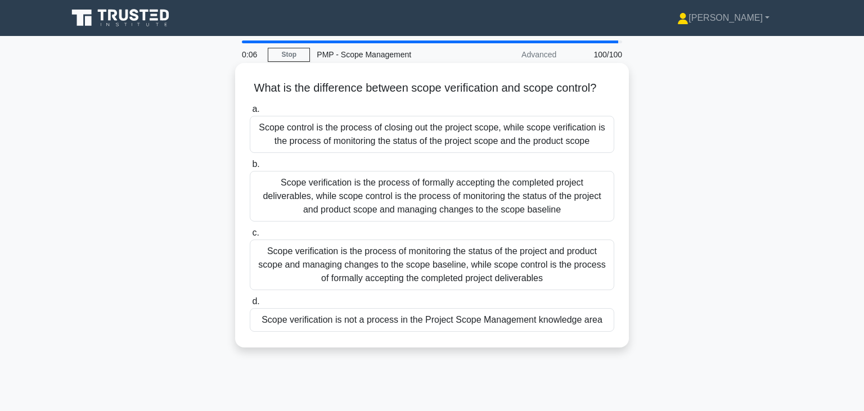
scroll to position [0, 0]
click at [385, 203] on div "Scope verification is the process of formally accepting the completed project d…" at bounding box center [432, 196] width 365 height 51
click at [250, 168] on input "b. Scope verification is the process of formally accepting the completed projec…" at bounding box center [250, 164] width 0 height 7
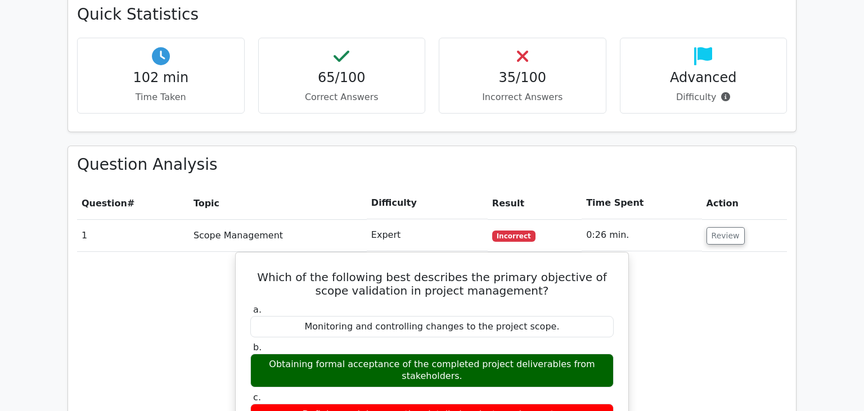
scroll to position [344, 0]
